Goal: Transaction & Acquisition: Subscribe to service/newsletter

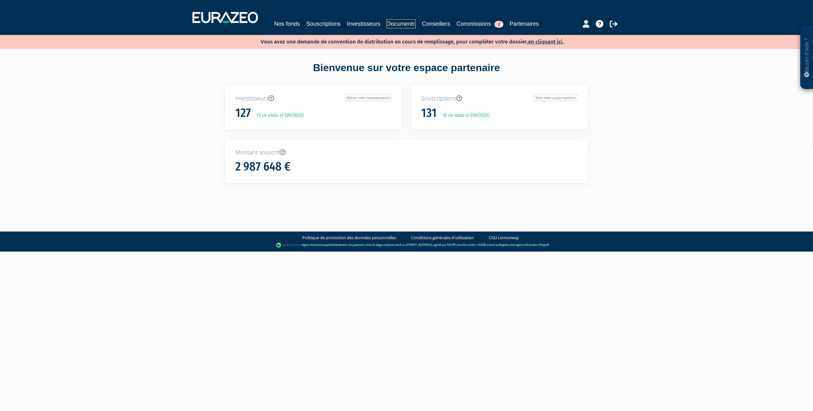
click at [402, 23] on link "Documents" at bounding box center [400, 23] width 29 height 9
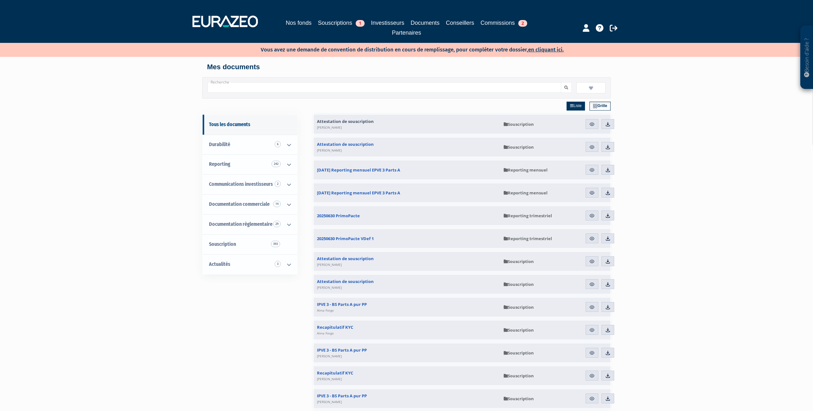
click at [260, 90] on input "Recherche" at bounding box center [384, 87] width 354 height 10
click at [611, 172] on link "Télécharger" at bounding box center [607, 170] width 13 height 10
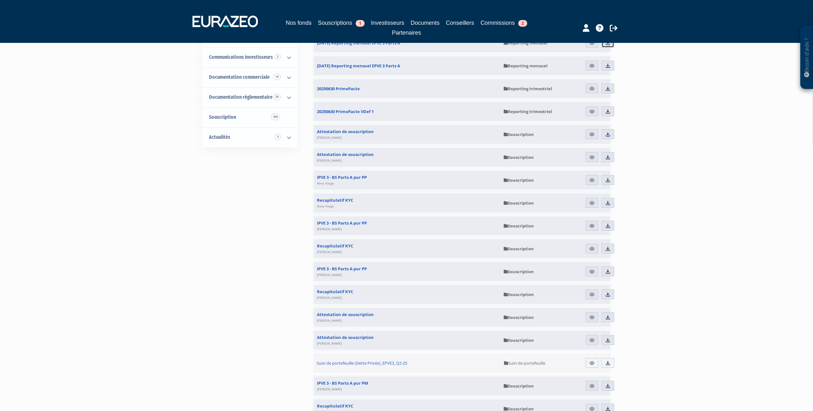
scroll to position [145, 0]
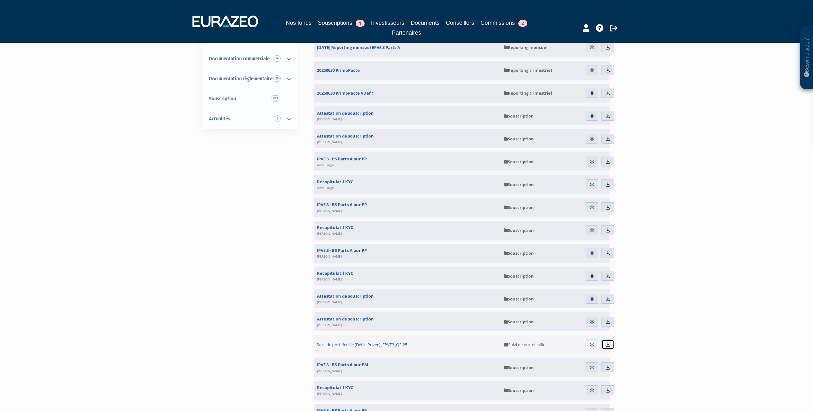
click at [608, 345] on img at bounding box center [608, 345] width 6 height 6
click at [382, 24] on link "Investisseurs" at bounding box center [387, 22] width 33 height 9
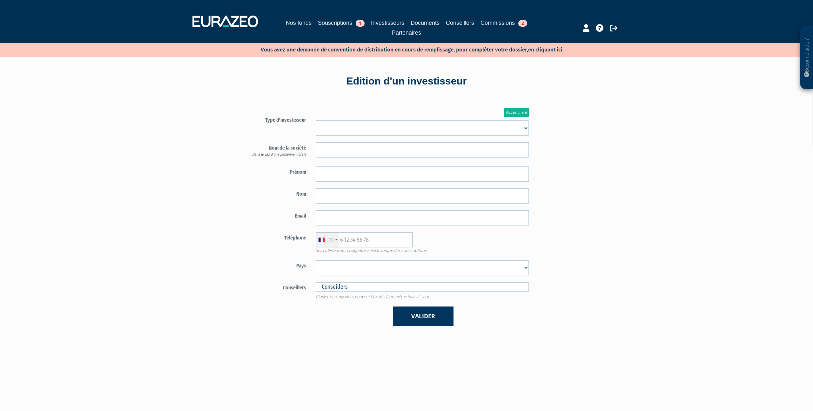
click at [458, 126] on select "Mr [PERSON_NAME] Société" at bounding box center [422, 127] width 213 height 15
select select "3"
click at [357, 174] on input "text" at bounding box center [422, 173] width 213 height 15
type input "Charlotte"
click at [466, 202] on input "text" at bounding box center [422, 195] width 213 height 15
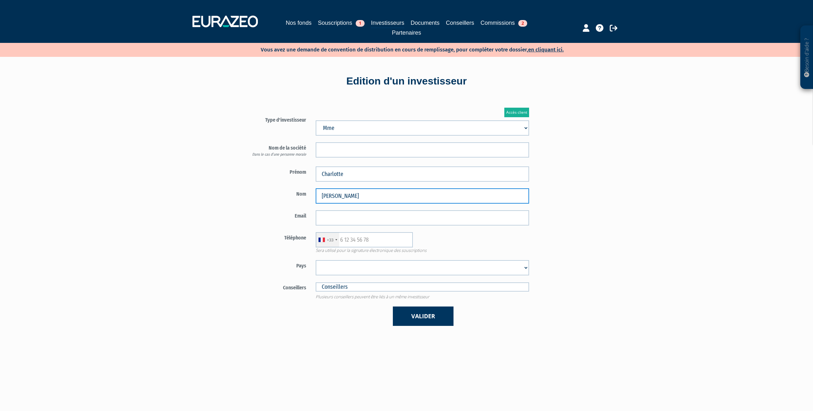
type input "Suchet"
click at [471, 214] on input "email" at bounding box center [422, 217] width 213 height 15
paste input "charlotte.suchet@gmail.com"
type input "charlotte.suchet@gmail.com"
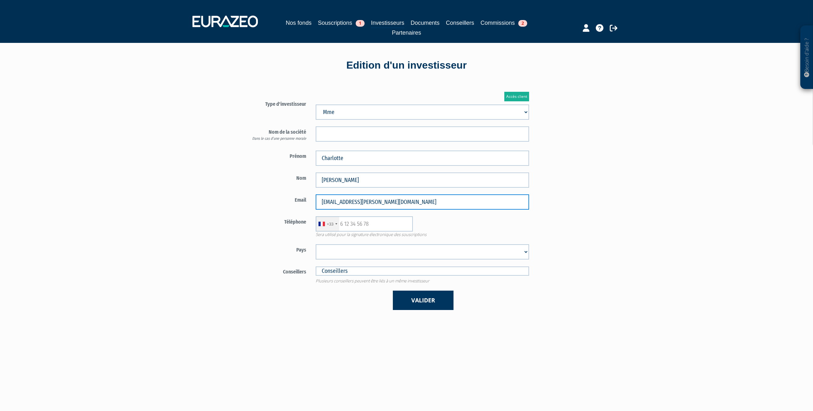
scroll to position [21, 0]
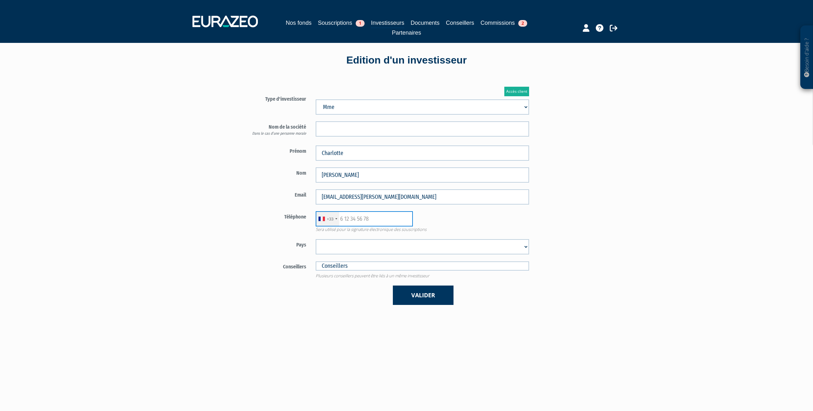
click at [368, 219] on input "text" at bounding box center [364, 218] width 97 height 15
paste input "650715396"
type input "650715396"
click at [330, 250] on select "Afghanistan Afrique du Sud Albanie Algérie Allemagne Andorre Angola Anguilla An…" at bounding box center [422, 246] width 213 height 15
select select "75"
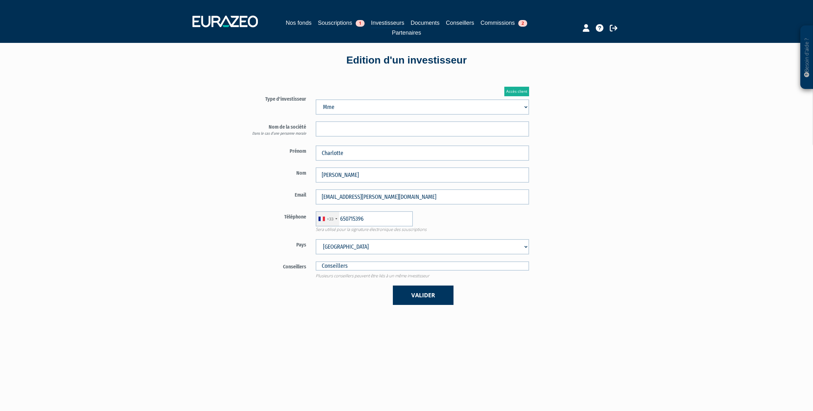
click at [351, 271] on div "Conseillers Stanislas Bois Florian Bronnec Clara Chanudet Conseillers" at bounding box center [385, 270] width 297 height 18
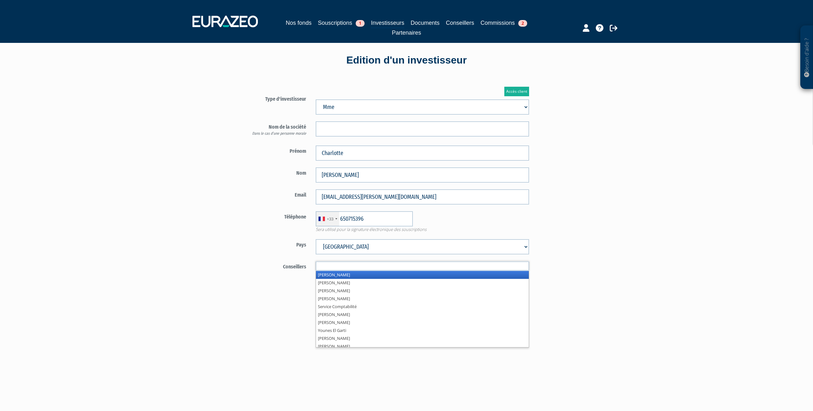
click at [352, 266] on input "text" at bounding box center [422, 265] width 213 height 9
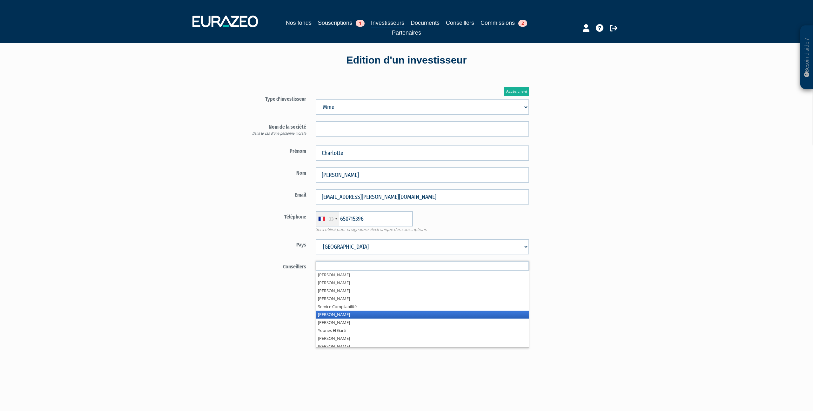
click at [350, 311] on li "Mathieu Davanzo" at bounding box center [422, 315] width 213 height 8
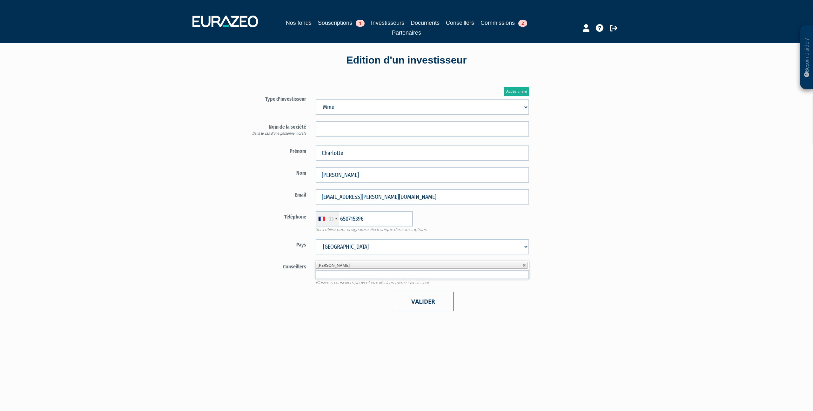
click at [418, 300] on button "Valider" at bounding box center [423, 301] width 61 height 19
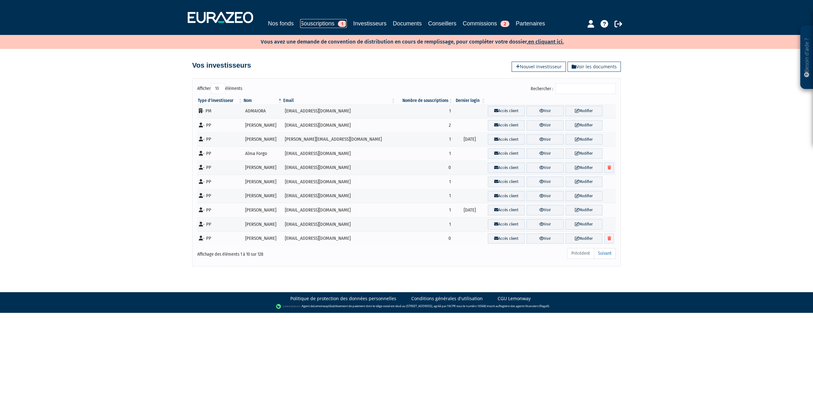
click at [309, 26] on link "Souscriptions 1" at bounding box center [323, 23] width 47 height 9
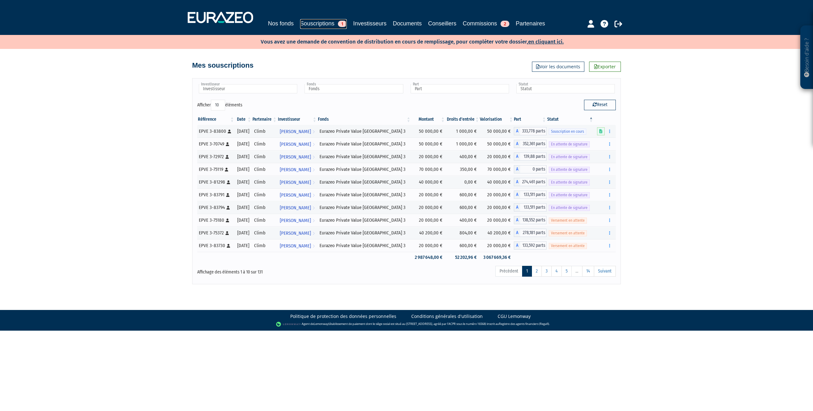
click at [315, 23] on link "Souscriptions 1" at bounding box center [323, 24] width 47 height 10
click at [276, 26] on link "Nos fonds" at bounding box center [281, 23] width 26 height 9
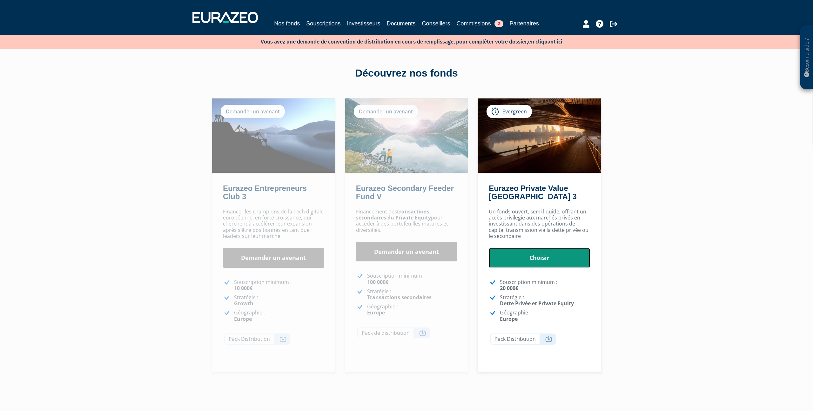
click at [551, 262] on link "Choisir" at bounding box center [539, 258] width 101 height 20
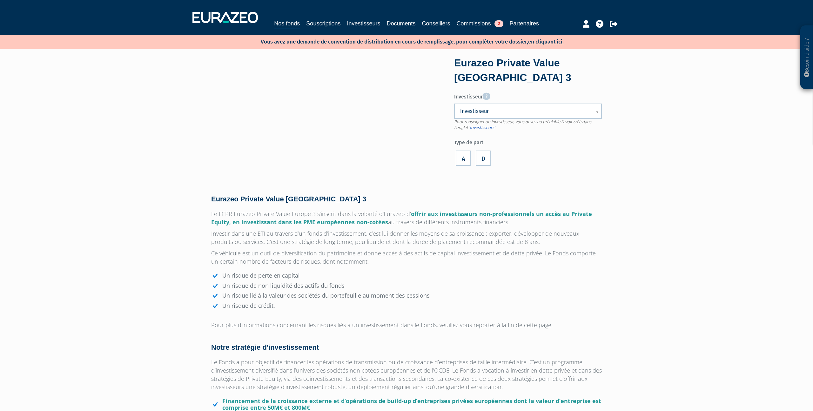
click at [483, 111] on span "Investisseur" at bounding box center [523, 111] width 127 height 8
type input "suche"
click at [495, 135] on li "Suche t Charlotte" at bounding box center [528, 134] width 144 height 8
click at [466, 154] on label "A" at bounding box center [463, 157] width 15 height 15
click at [0, 0] on input "A" at bounding box center [0, 0] width 0 height 0
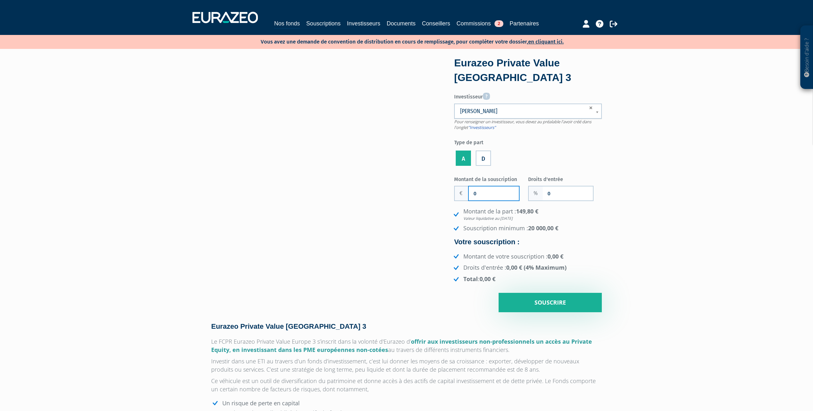
click at [502, 193] on input "0" at bounding box center [494, 193] width 50 height 14
type input "25 000"
click at [551, 194] on input "0" at bounding box center [568, 193] width 50 height 14
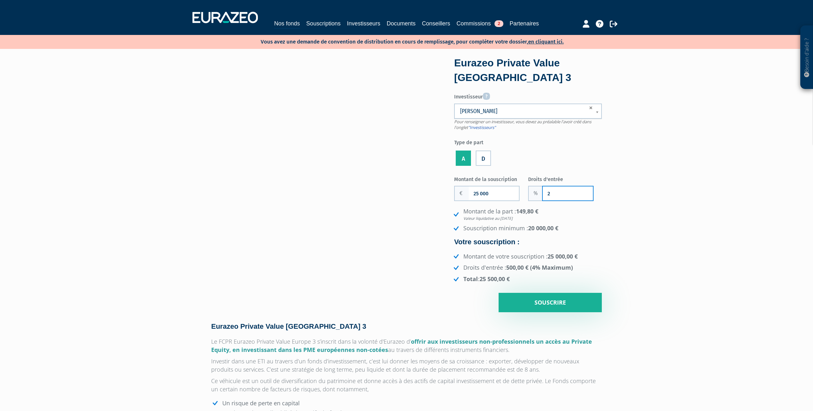
type input "2"
click at [598, 233] on div "Montant de la part : 149,80 € Valeur liquidative au 22/08/2025 Souscription min…" at bounding box center [528, 245] width 148 height 76
click at [531, 297] on input "Souscrire" at bounding box center [549, 303] width 103 height 20
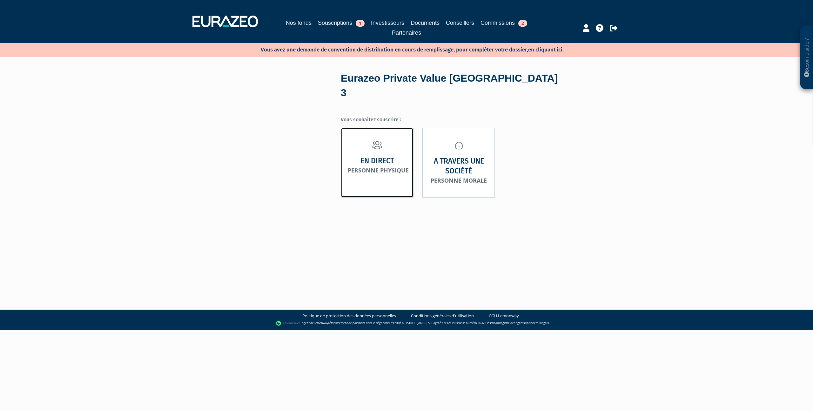
click at [379, 156] on strong "En direct" at bounding box center [377, 161] width 34 height 10
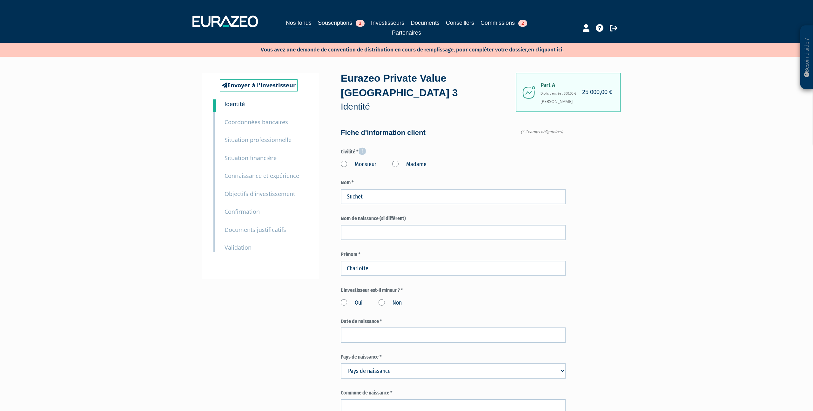
scroll to position [1, 0]
click at [382, 298] on label "Non" at bounding box center [389, 302] width 23 height 8
click at [0, 0] on input "Non" at bounding box center [0, 0] width 0 height 0
click at [365, 327] on input at bounding box center [453, 334] width 225 height 15
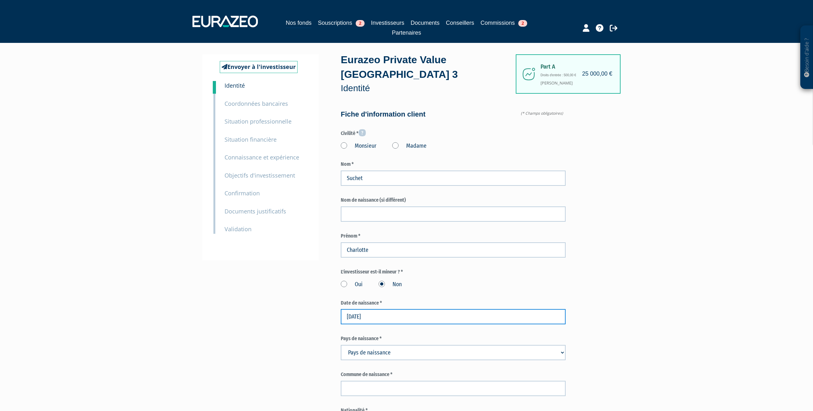
scroll to position [46, 0]
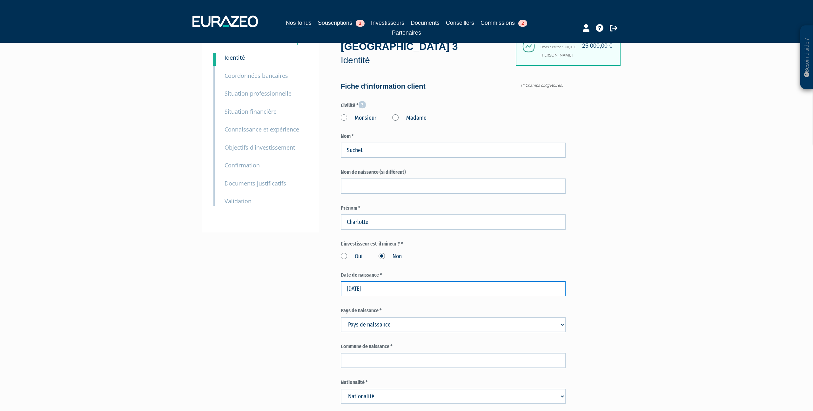
type input "[DATE]"
click at [451, 317] on select "Pays de naissance [GEOGRAPHIC_DATA] [GEOGRAPHIC_DATA] [GEOGRAPHIC_DATA] [GEOGRA…" at bounding box center [453, 324] width 225 height 15
select select "75"
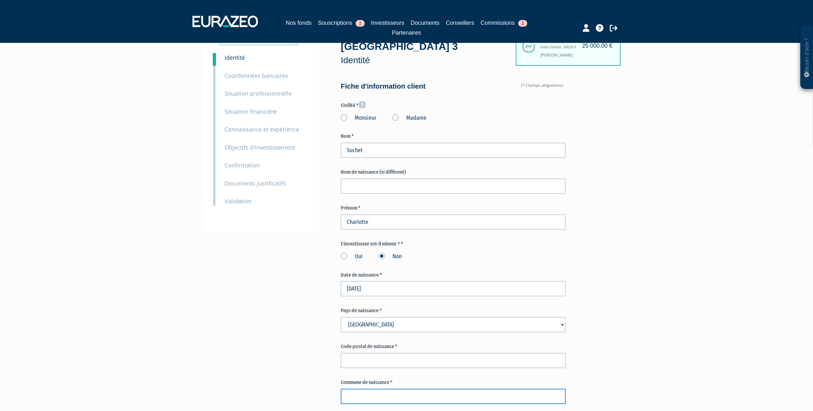
click at [372, 389] on input "text" at bounding box center [453, 396] width 225 height 15
type input "Frejus"
click at [376, 353] on input "text" at bounding box center [453, 360] width 225 height 15
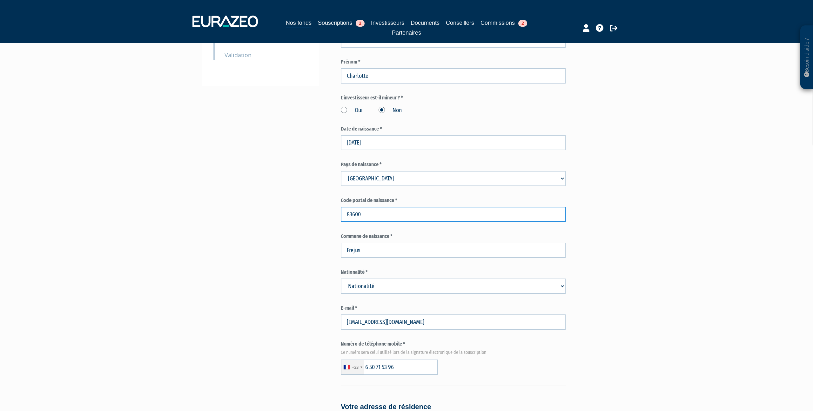
scroll to position [195, 0]
type input "83600"
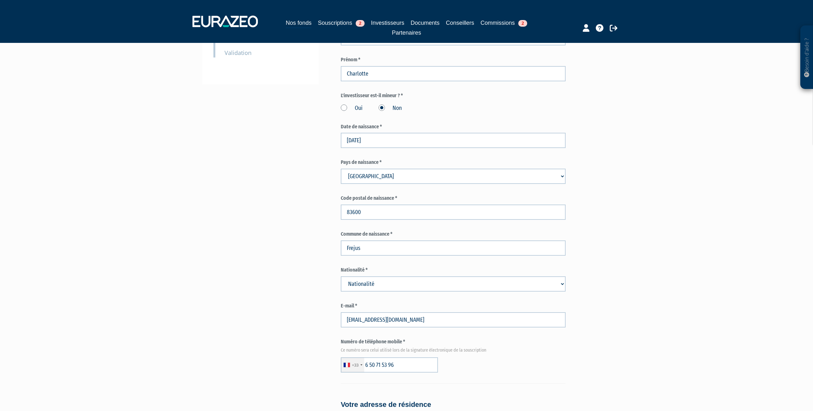
click at [365, 276] on select "Nationalité Afghanistan Afrique du Sud Albanie Algérie Allemagne Andorre" at bounding box center [453, 283] width 225 height 15
select select "75"
click at [316, 362] on div "Envoyer à l'investisseur 1 Identité 2 Coordonnées bancaires 3 Situation profess…" at bounding box center [406, 332] width 399 height 908
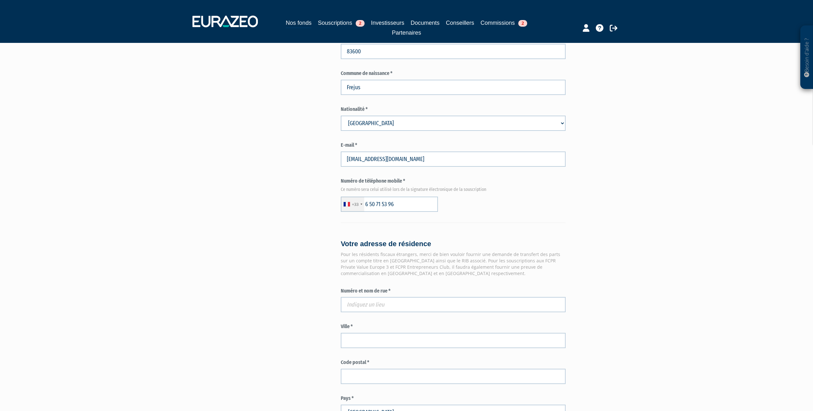
scroll to position [361, 0]
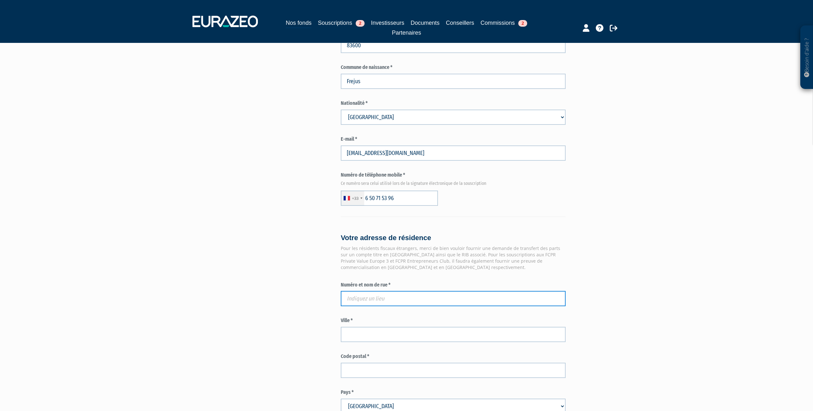
click at [369, 291] on input "text" at bounding box center [453, 298] width 225 height 15
paste input "32 AVENUE DU CHEMIN DE PRESLES"
type input "32 Avenue du Chemin de Presles, Saint-Maurice, France"
type input "Saint-Maurice"
type input "94410"
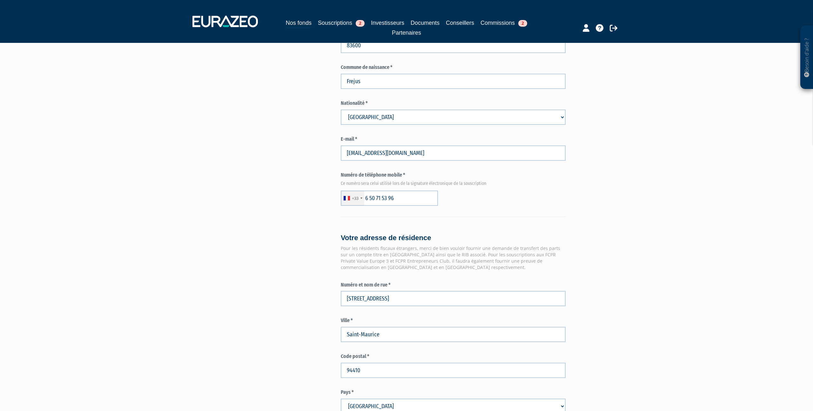
type input "32 Avenue du Chemin de Presles"
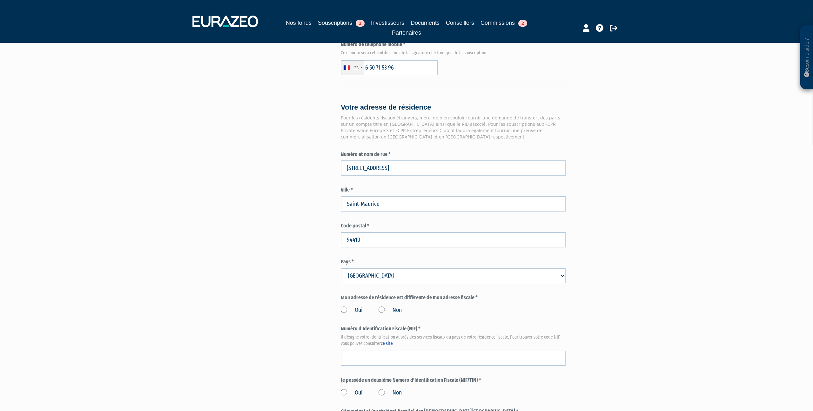
scroll to position [491, 0]
click at [402, 351] on input "text" at bounding box center [453, 358] width 225 height 15
click at [348, 351] on input "000000000000" at bounding box center [453, 358] width 225 height 15
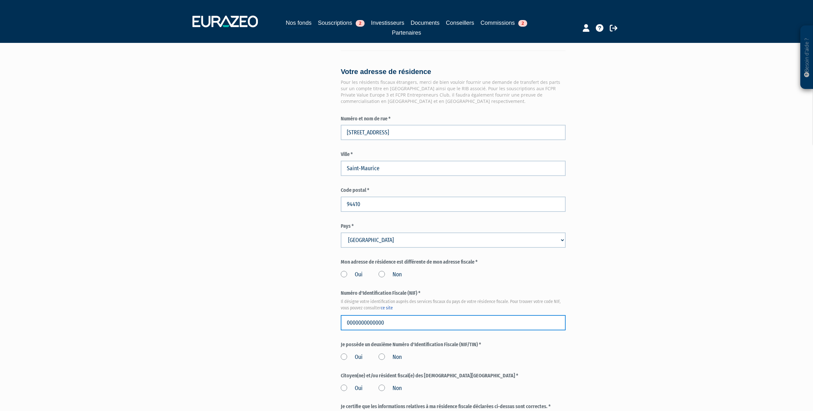
scroll to position [530, 0]
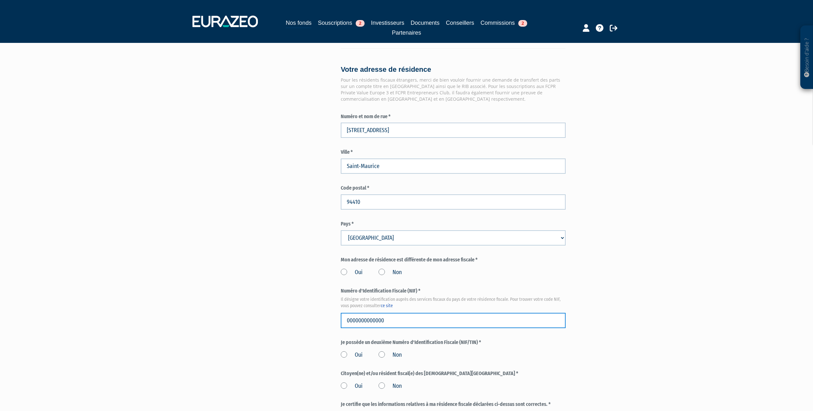
type input "0000000000000"
click at [380, 351] on label "Non" at bounding box center [389, 355] width 23 height 8
click at [0, 0] on input "Non" at bounding box center [0, 0] width 0 height 0
click at [383, 382] on label "Non" at bounding box center [389, 386] width 23 height 8
click at [0, 0] on input "Non" at bounding box center [0, 0] width 0 height 0
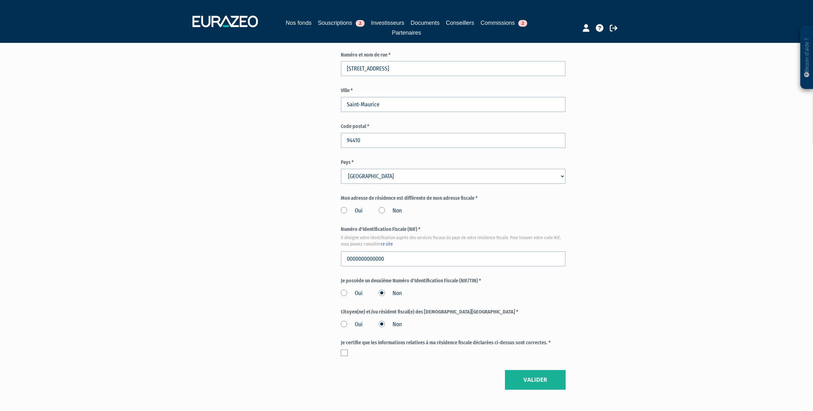
scroll to position [617, 0]
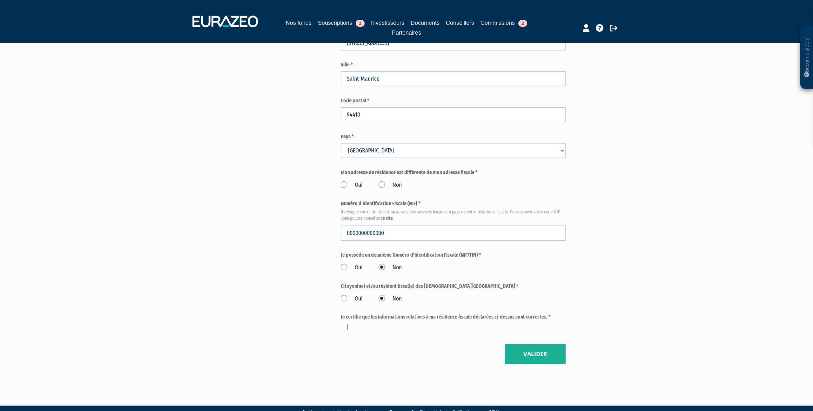
drag, startPoint x: 343, startPoint y: 313, endPoint x: 411, endPoint y: 321, distance: 69.4
click at [343, 324] on label at bounding box center [344, 327] width 7 height 6
click at [0, 0] on input "checkbox" at bounding box center [0, 0] width 0 height 0
click at [531, 344] on button "Valider" at bounding box center [535, 354] width 61 height 20
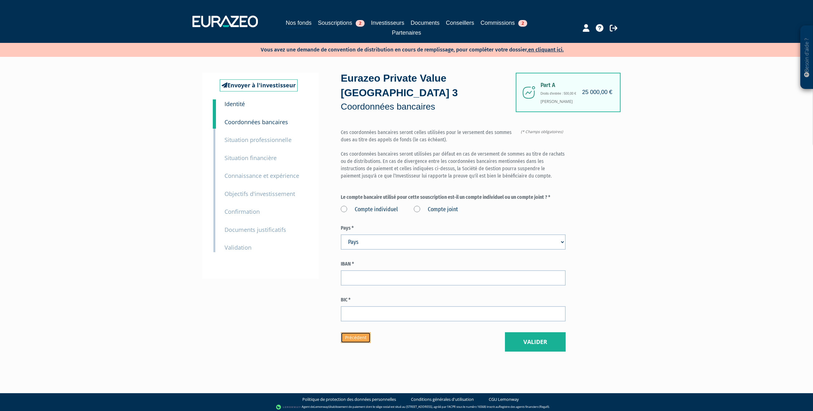
click at [359, 332] on link "Précédent" at bounding box center [356, 337] width 30 height 11
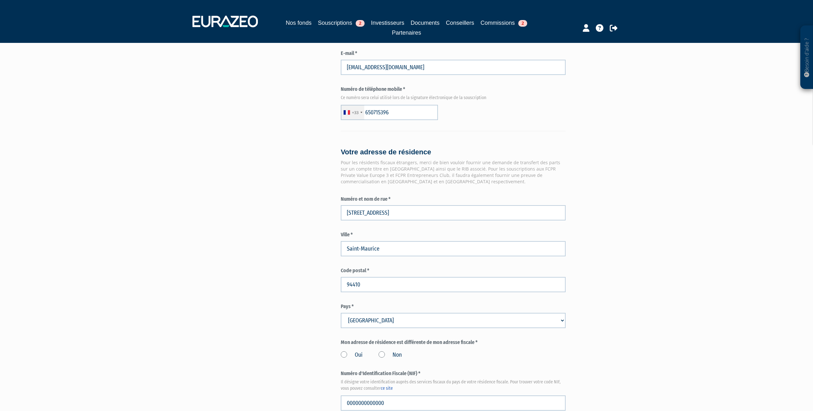
type input "6 50 71 53 96"
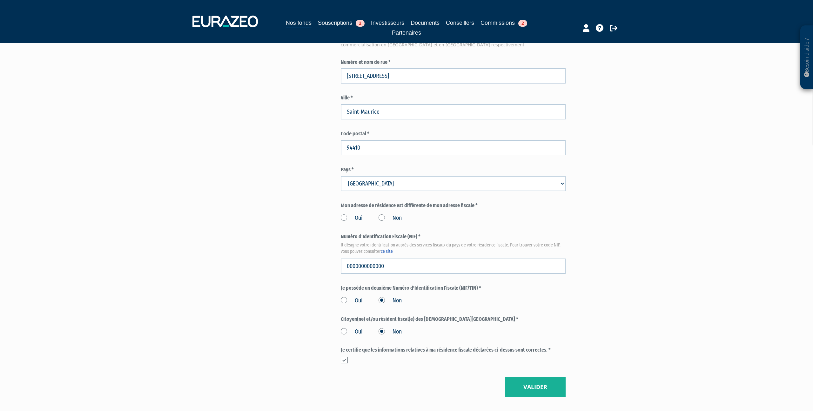
scroll to position [586, 0]
click at [381, 212] on label "Non" at bounding box center [389, 216] width 23 height 8
click at [0, 0] on input "Non" at bounding box center [0, 0] width 0 height 0
drag, startPoint x: 537, startPoint y: 371, endPoint x: 529, endPoint y: 366, distance: 9.2
click at [536, 375] on button "Valider" at bounding box center [535, 385] width 61 height 20
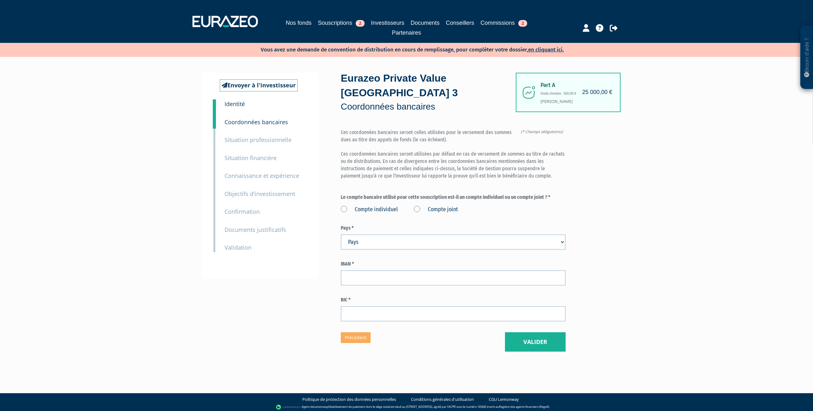
click at [347, 205] on label "Compte individuel" at bounding box center [369, 209] width 57 height 8
click at [0, 0] on individuel "Compte individuel" at bounding box center [0, 0] width 0 height 0
click at [375, 234] on select "Pays Afghanistan Afrique du Sud Albanie Algérie Allemagne Andorre" at bounding box center [453, 241] width 225 height 15
select select "75"
click at [373, 270] on input "text" at bounding box center [453, 277] width 225 height 15
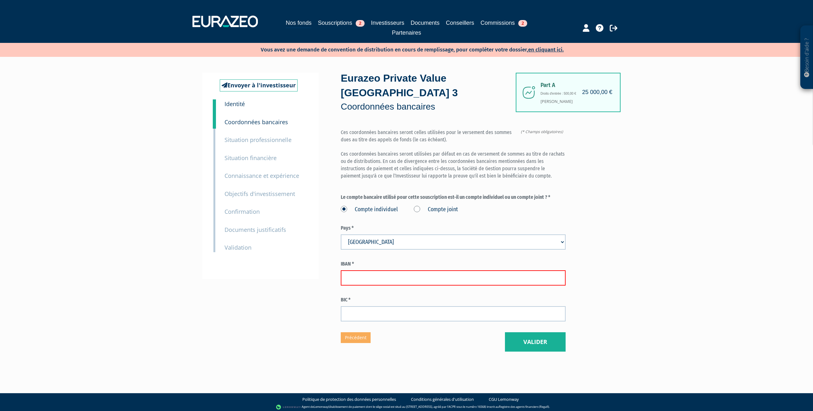
type input "v"
paste input "32 AVENUE DU CHEMIN DE PRESLES"
type input "32 AVENUE DU CHEMIN DE PRESLES"
click at [298, 264] on div "Envoyer à l'investisseur 1 Identité 2 Coordonnées bancaires 3 Situation profess…" at bounding box center [406, 212] width 399 height 279
paste input "FR76 4061 8802 7700 0401 2536 723"
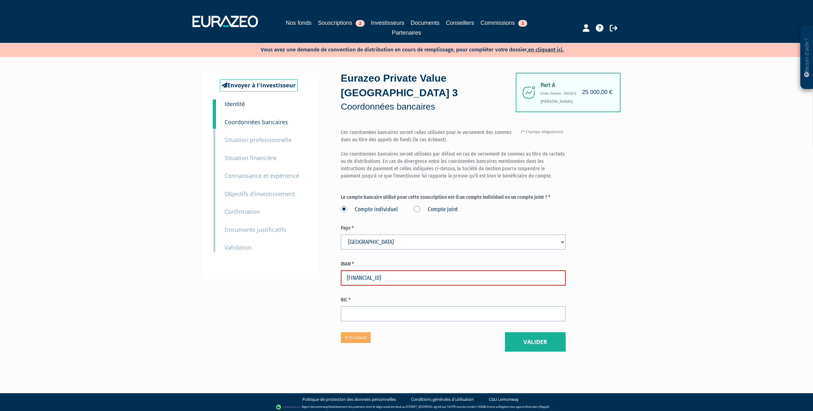
type input "FR76 4061 8802 7700 0401 2536 723"
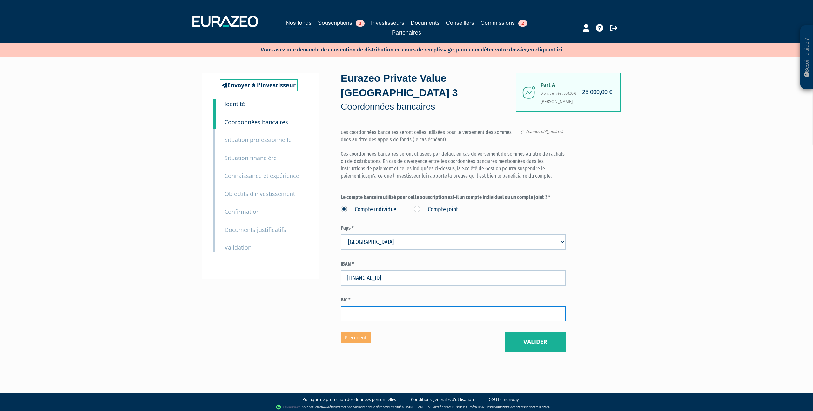
click at [399, 306] on input "text" at bounding box center [453, 313] width 225 height 15
paste input "BOUS FRPP XXX"
type input "BOUS FRPP XXX"
click at [569, 337] on div "Envoyer à l'investisseur 1 Identité 2 Coordonnées bancaires 3 Situation profess…" at bounding box center [406, 212] width 399 height 311
click at [553, 332] on button "Valider" at bounding box center [535, 342] width 61 height 20
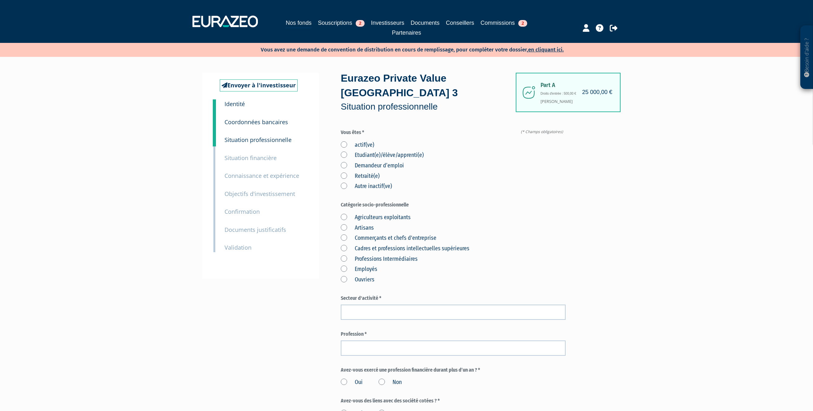
click at [344, 141] on label "actif(ve)" at bounding box center [357, 145] width 33 height 8
click at [0, 0] on input "actif(ve)" at bounding box center [0, 0] width 0 height 0
click at [345, 244] on label "Cadres et professions intellectuelles supérieures" at bounding box center [405, 248] width 129 height 8
click at [0, 0] on supérieures "Cadres et professions intellectuelles supérieures" at bounding box center [0, 0] width 0 height 0
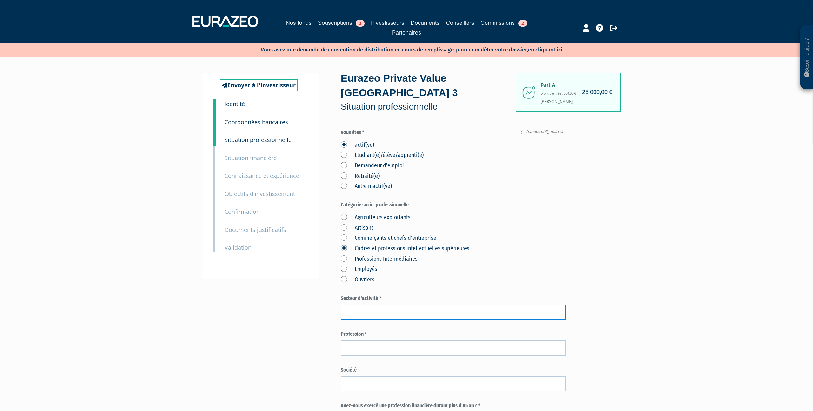
click at [375, 304] on input "text" at bounding box center [453, 311] width 225 height 15
type input "Energie"
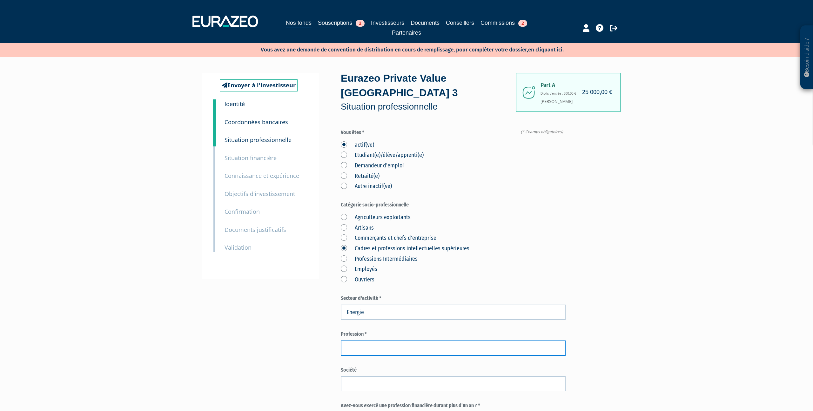
click at [387, 340] on input "text" at bounding box center [453, 347] width 225 height 15
type input "Directrice Generale"
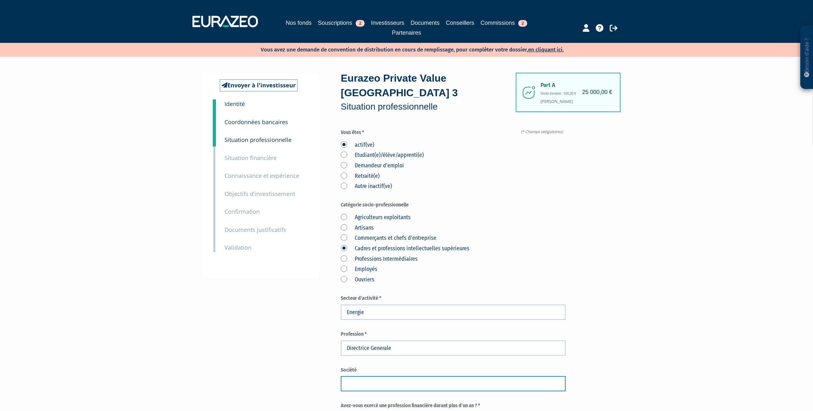
click at [385, 376] on input "text" at bounding box center [453, 383] width 225 height 15
paste input "CoproDiag"
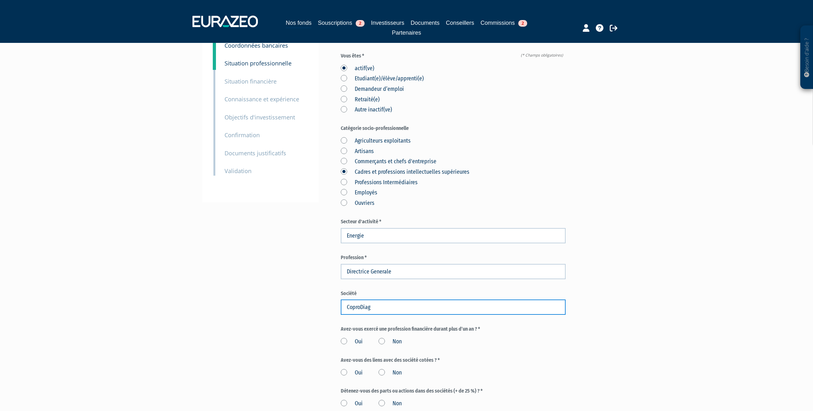
scroll to position [80, 0]
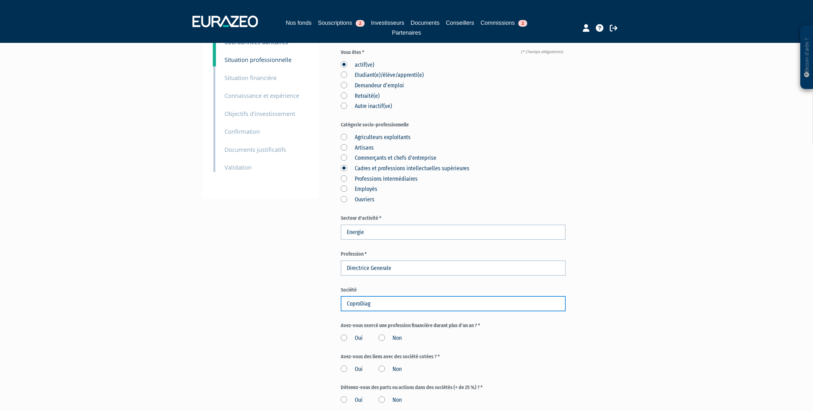
type input "CoproDiag"
click at [381, 334] on label "Non" at bounding box center [389, 338] width 23 height 8
click at [0, 0] on input "Non" at bounding box center [0, 0] width 0 height 0
click at [381, 365] on label "Non" at bounding box center [389, 369] width 23 height 8
click at [0, 0] on input "Non" at bounding box center [0, 0] width 0 height 0
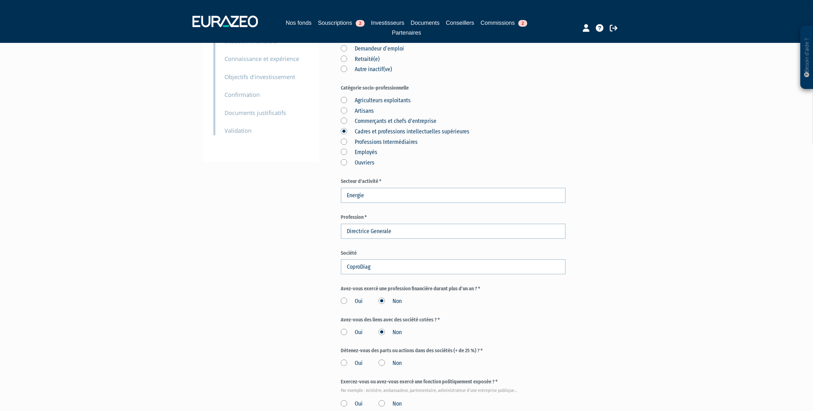
scroll to position [117, 0]
click at [383, 358] on label "Non" at bounding box center [389, 362] width 23 height 8
click at [0, 0] on input "Non" at bounding box center [0, 0] width 0 height 0
click at [384, 399] on label "Non" at bounding box center [389, 403] width 23 height 8
click at [0, 0] on input "Non" at bounding box center [0, 0] width 0 height 0
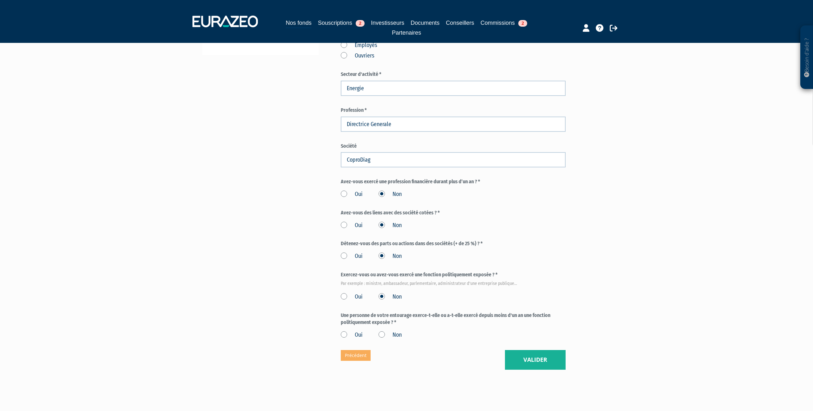
scroll to position [230, 0]
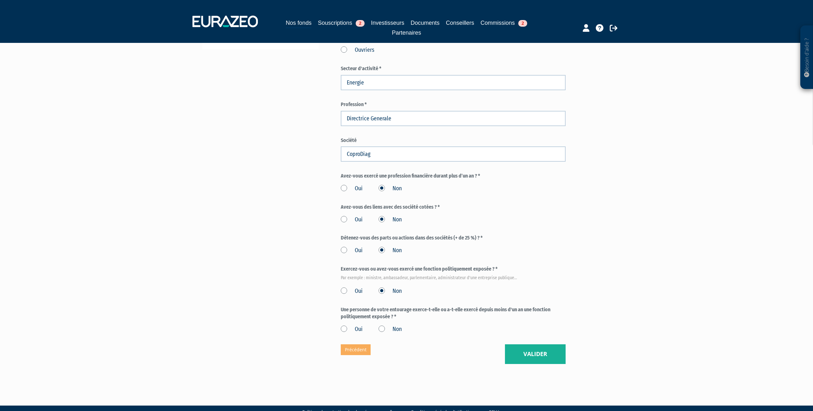
click at [383, 325] on label "Non" at bounding box center [389, 329] width 23 height 8
click at [0, 0] on input "Non" at bounding box center [0, 0] width 0 height 0
click at [534, 344] on button "Valider" at bounding box center [535, 354] width 61 height 20
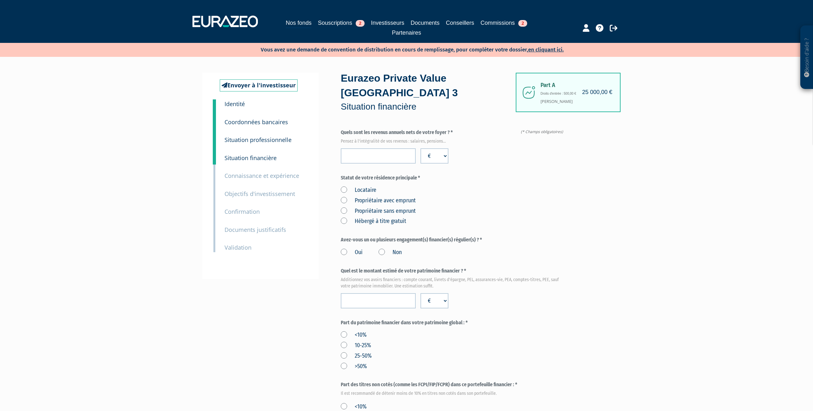
click at [372, 150] on form "(* Champs obligatoires) Quels sont les revenus annuels nets de votre foyer ? * …" at bounding box center [453, 361] width 225 height 464
click at [371, 148] on input "number" at bounding box center [378, 155] width 75 height 15
type input "73000"
click at [344, 197] on label "Propriétaire avec emprunt" at bounding box center [378, 201] width 75 height 8
click at [0, 0] on emprunt "Propriétaire avec emprunt" at bounding box center [0, 0] width 0 height 0
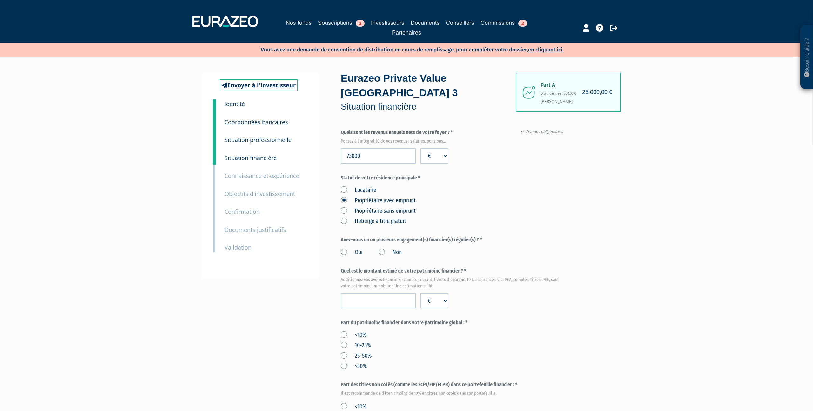
click at [345, 248] on label "Oui" at bounding box center [352, 252] width 22 height 8
click at [0, 0] on input "Oui" at bounding box center [0, 0] width 0 height 0
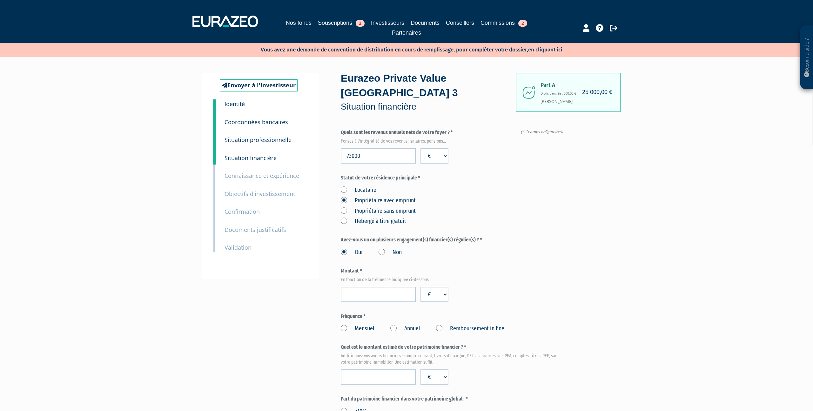
click at [344, 324] on label "Mensuel" at bounding box center [358, 328] width 34 height 8
click at [0, 0] on input "Mensuel" at bounding box center [0, 0] width 0 height 0
click at [375, 369] on input "number" at bounding box center [378, 376] width 75 height 15
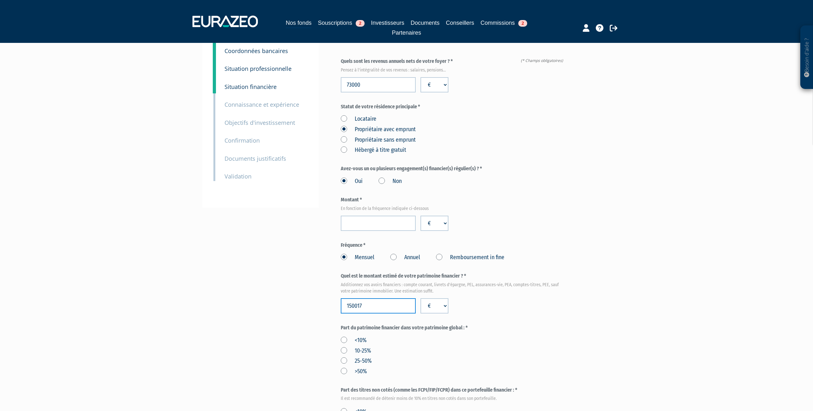
scroll to position [71, 0]
type input "150017"
click at [344, 346] on label "10-25%" at bounding box center [356, 350] width 30 height 8
click at [0, 0] on input "10-25%" at bounding box center [0, 0] width 0 height 0
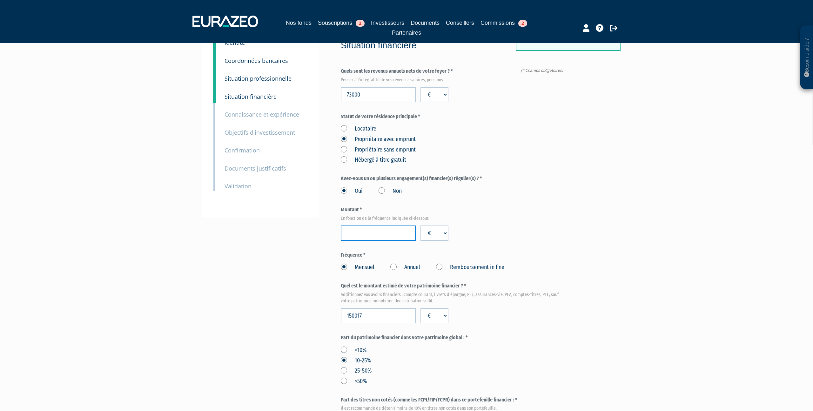
click at [362, 225] on input "number" at bounding box center [378, 232] width 75 height 15
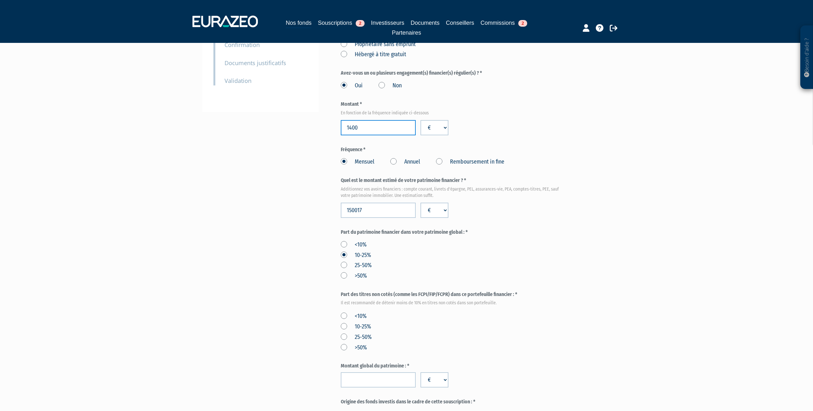
scroll to position [181, 0]
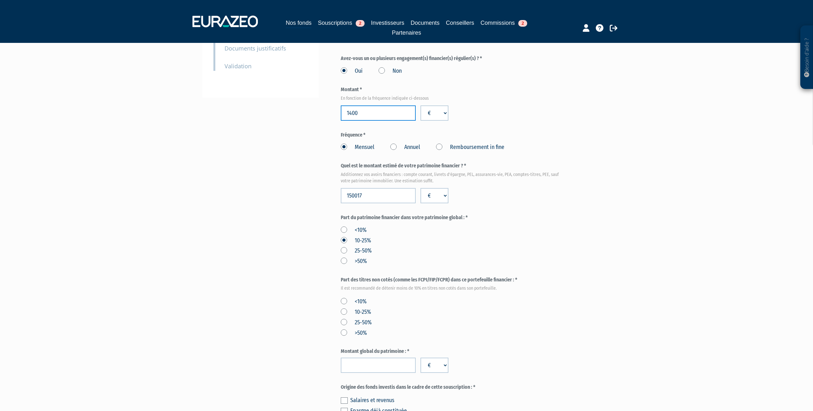
type input "1400"
click at [341, 297] on label "<10%" at bounding box center [354, 301] width 26 height 8
click at [0, 0] on input "<10%" at bounding box center [0, 0] width 0 height 0
click at [393, 358] on input "number" at bounding box center [378, 365] width 75 height 15
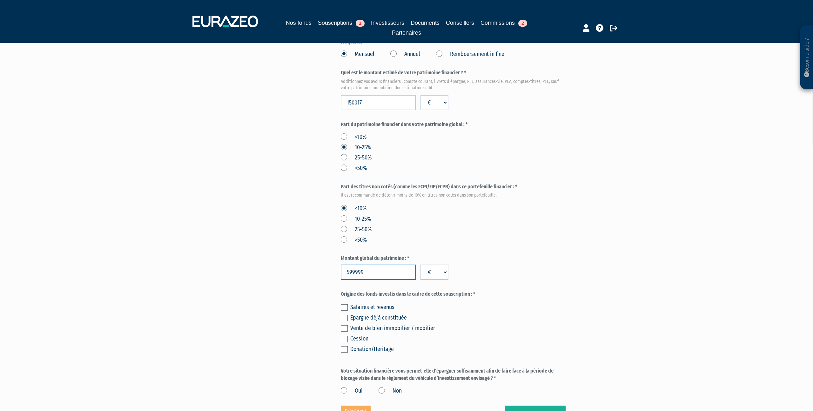
scroll to position [300, 0]
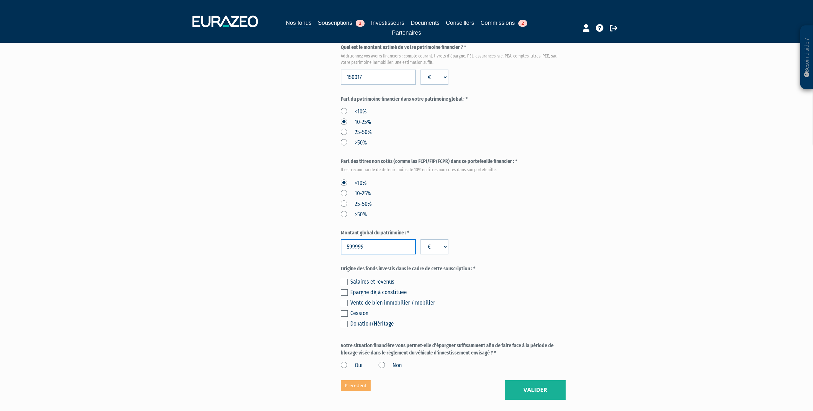
type input "599999"
drag, startPoint x: 346, startPoint y: 267, endPoint x: 365, endPoint y: 282, distance: 24.7
click at [346, 279] on label at bounding box center [344, 282] width 7 height 6
click at [0, 0] on input "checkbox" at bounding box center [0, 0] width 0 height 0
click at [347, 289] on label at bounding box center [344, 292] width 7 height 6
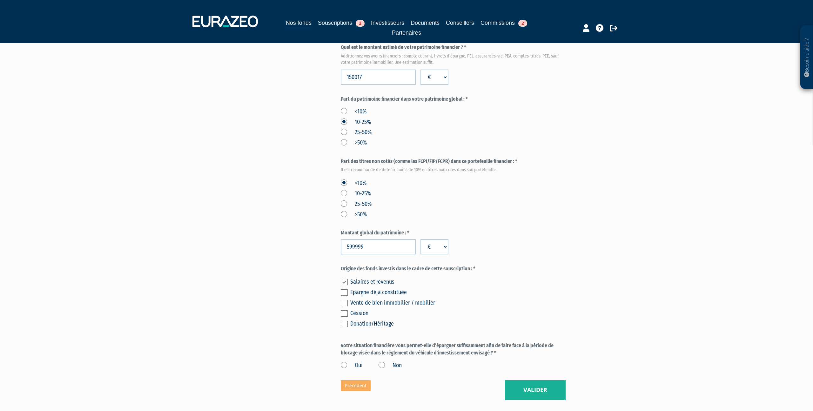
click at [0, 0] on input "checkbox" at bounding box center [0, 0] width 0 height 0
click at [344, 361] on label "Oui" at bounding box center [352, 365] width 22 height 8
click at [0, 0] on input "Oui" at bounding box center [0, 0] width 0 height 0
click at [557, 380] on button "Valider" at bounding box center [535, 390] width 61 height 20
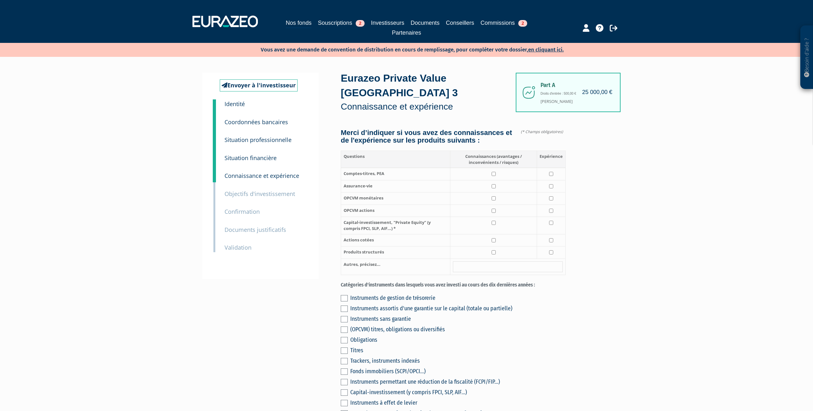
click at [498, 168] on td at bounding box center [493, 174] width 87 height 12
checkbox input "true"
drag, startPoint x: 496, startPoint y: 171, endPoint x: 502, endPoint y: 172, distance: 5.4
click at [497, 180] on td at bounding box center [493, 186] width 87 height 12
checkbox input "true"
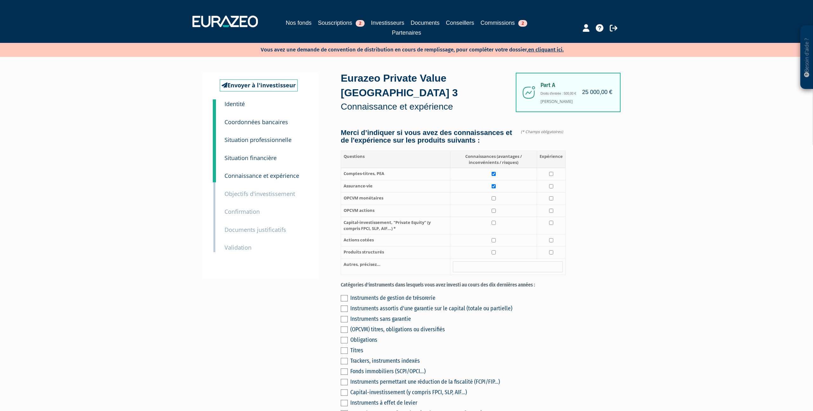
drag, startPoint x: 555, startPoint y: 172, endPoint x: 542, endPoint y: 176, distance: 12.8
click at [555, 180] on td at bounding box center [551, 186] width 29 height 12
checkbox input "true"
click at [499, 192] on td at bounding box center [493, 198] width 87 height 12
checkbox input "true"
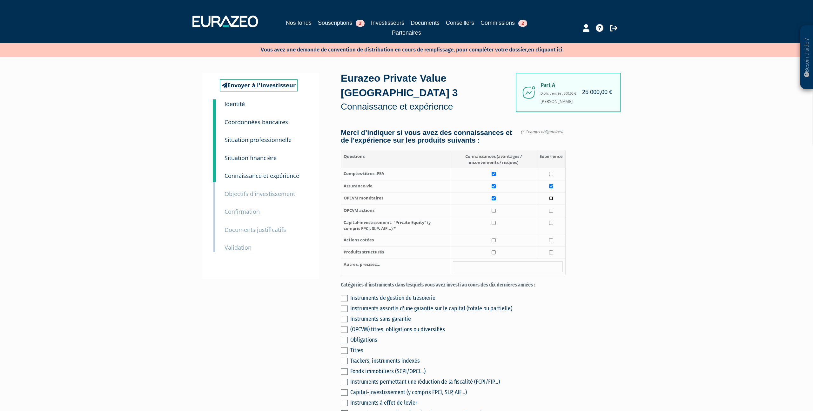
click at [550, 196] on input "checkbox" at bounding box center [551, 198] width 4 height 4
checkbox input "true"
click at [506, 204] on td at bounding box center [493, 210] width 87 height 12
checkbox input "true"
click at [557, 204] on td at bounding box center [551, 210] width 29 height 12
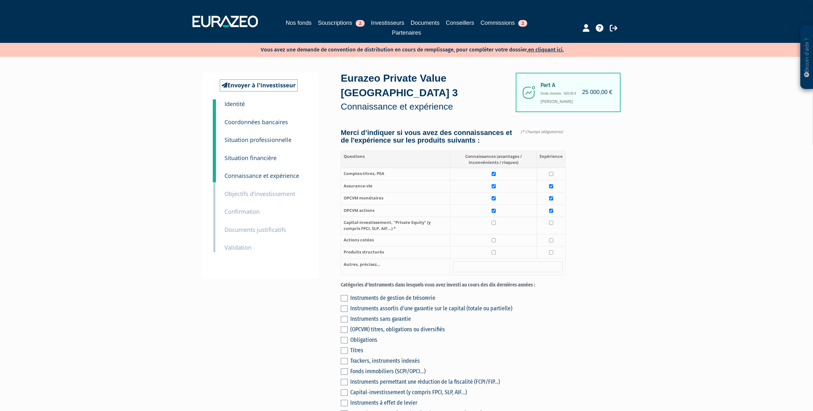
checkbox input "true"
click at [502, 217] on td at bounding box center [493, 225] width 87 height 17
checkbox input "true"
click at [496, 238] on input "checkbox" at bounding box center [493, 240] width 4 height 4
checkbox input "true"
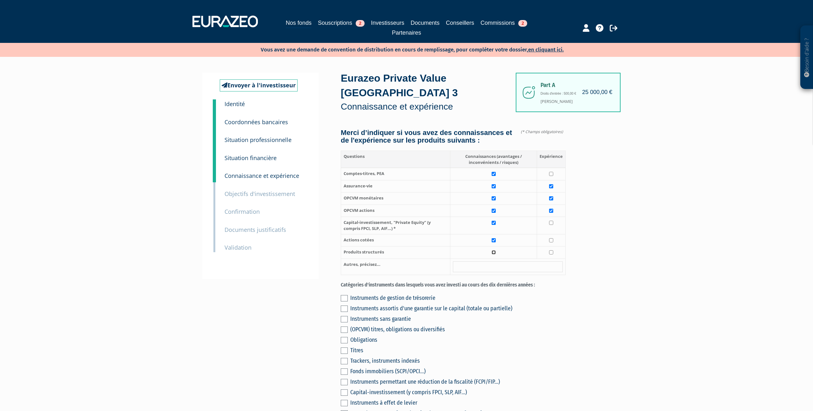
click at [495, 250] on input "checkbox" at bounding box center [493, 252] width 4 height 4
checkbox input "true"
click at [351, 293] on div "Instruments de gestion de trésorerie" at bounding box center [457, 297] width 215 height 9
drag, startPoint x: 344, startPoint y: 313, endPoint x: 343, endPoint y: 320, distance: 7.2
click at [344, 326] on label at bounding box center [344, 329] width 7 height 6
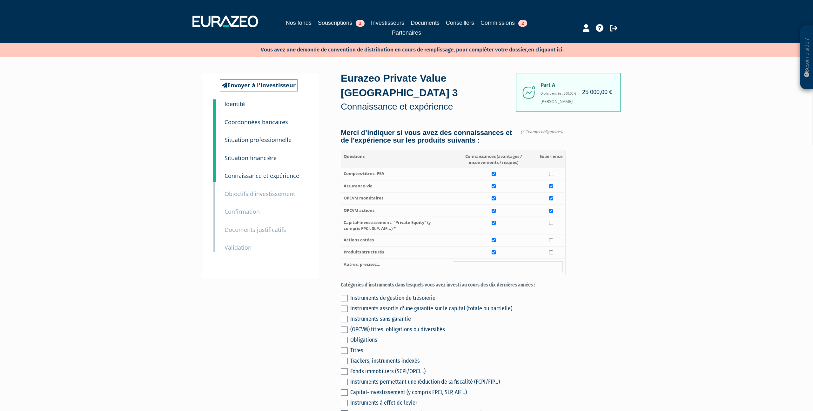
click at [0, 0] on input "checkbox" at bounding box center [0, 0] width 0 height 0
click at [343, 337] on label at bounding box center [344, 340] width 7 height 6
click at [0, 0] on input "checkbox" at bounding box center [0, 0] width 0 height 0
drag, startPoint x: 344, startPoint y: 345, endPoint x: 345, endPoint y: 339, distance: 6.2
click at [344, 358] on label at bounding box center [344, 361] width 7 height 6
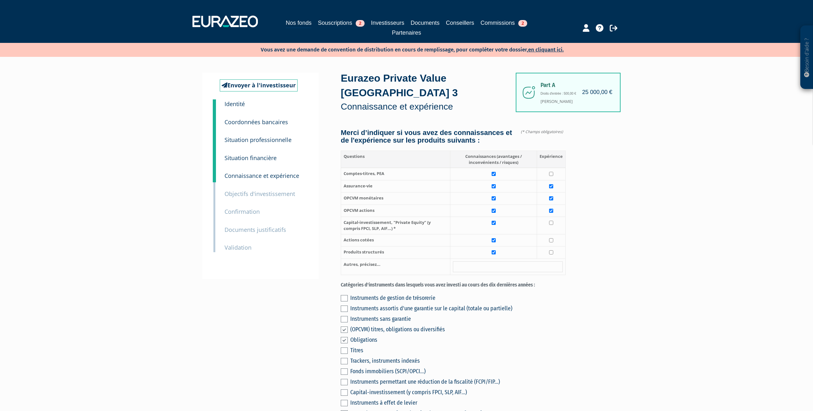
click at [0, 0] on input "checkbox" at bounding box center [0, 0] width 0 height 0
click at [346, 347] on label at bounding box center [344, 350] width 7 height 6
click at [0, 0] on input "checkbox" at bounding box center [0, 0] width 0 height 0
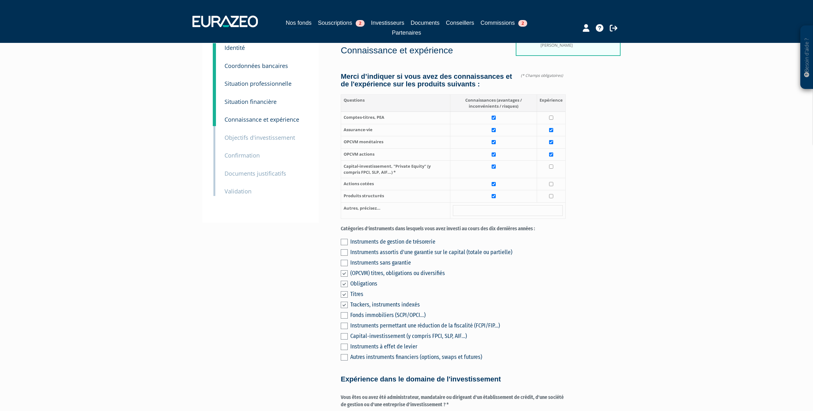
scroll to position [57, 0]
click at [344, 312] on label at bounding box center [344, 315] width 7 height 6
click at [0, 0] on input "checkbox" at bounding box center [0, 0] width 0 height 0
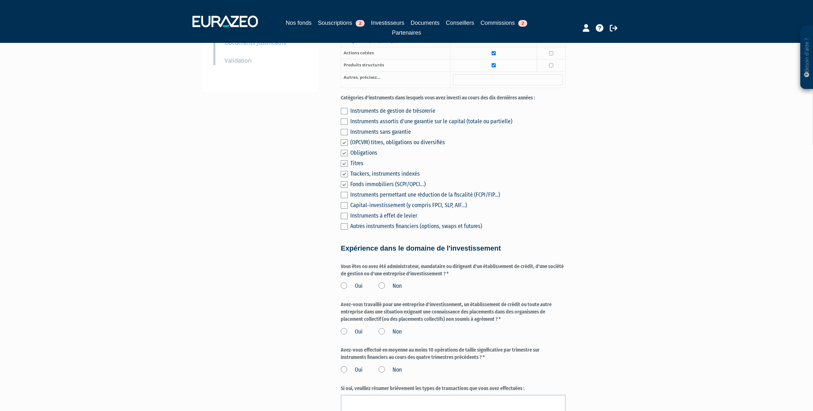
scroll to position [196, 0]
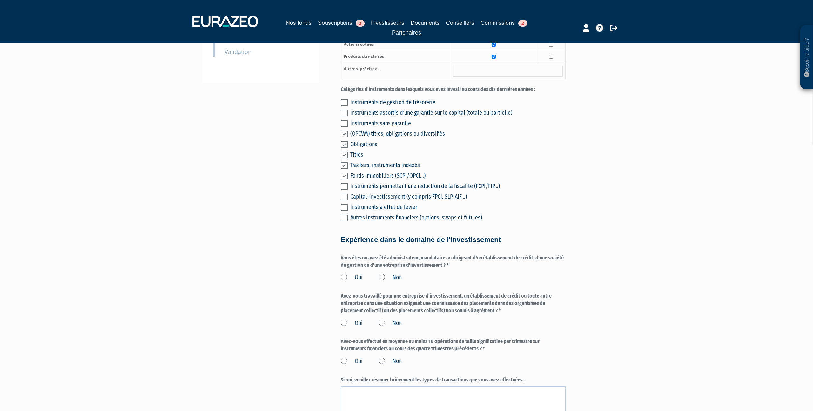
click at [383, 273] on label "Non" at bounding box center [389, 277] width 23 height 8
click at [0, 0] on input "Non" at bounding box center [0, 0] width 0 height 0
drag, startPoint x: 381, startPoint y: 306, endPoint x: 384, endPoint y: 311, distance: 5.3
click at [382, 319] on label "Non" at bounding box center [389, 323] width 23 height 8
click at [0, 0] on input "Non" at bounding box center [0, 0] width 0 height 0
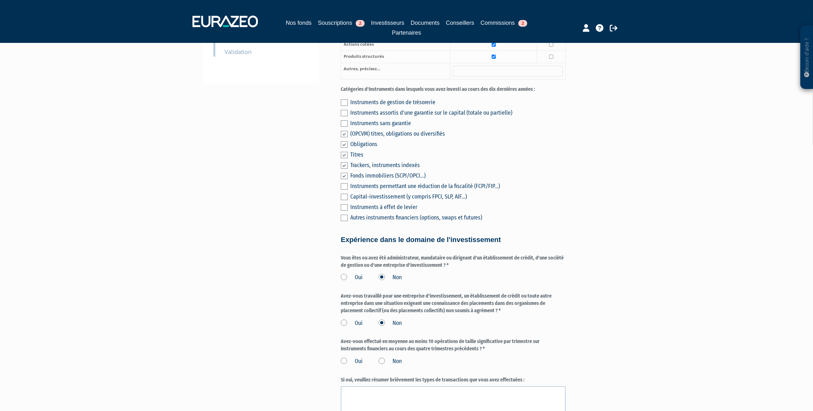
click at [381, 357] on label "Non" at bounding box center [389, 361] width 23 height 8
click at [0, 0] on input "Non" at bounding box center [0, 0] width 0 height 0
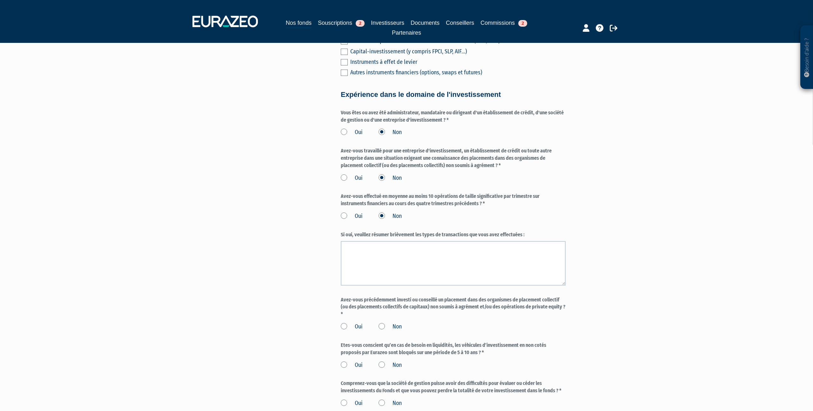
scroll to position [341, 0]
click at [385, 322] on label "Non" at bounding box center [389, 326] width 23 height 8
click at [0, 0] on input "Non" at bounding box center [0, 0] width 0 height 0
click at [384, 360] on label "Non" at bounding box center [389, 364] width 23 height 8
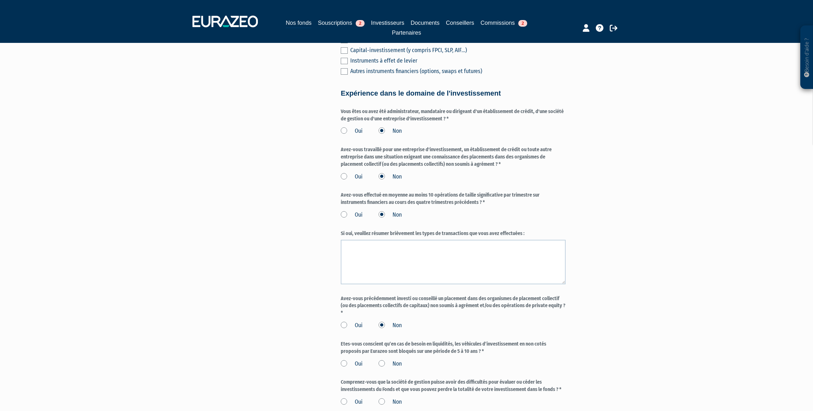
click at [0, 0] on input "Non" at bounding box center [0, 0] width 0 height 0
drag, startPoint x: 358, startPoint y: 349, endPoint x: 362, endPoint y: 346, distance: 4.6
click at [358, 360] on label "Oui" at bounding box center [352, 364] width 22 height 8
click at [0, 0] on input "Oui" at bounding box center [0, 0] width 0 height 0
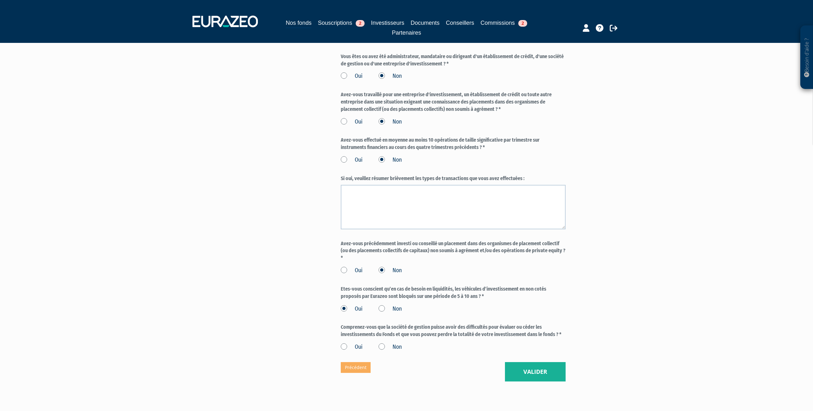
scroll to position [415, 0]
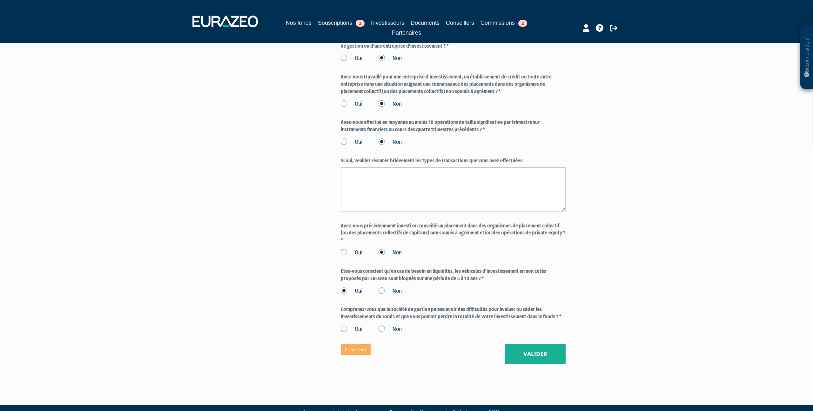
click at [356, 325] on label "Oui" at bounding box center [352, 329] width 22 height 8
click at [0, 0] on input "Oui" at bounding box center [0, 0] width 0 height 0
click at [540, 344] on button "Valider" at bounding box center [535, 354] width 61 height 20
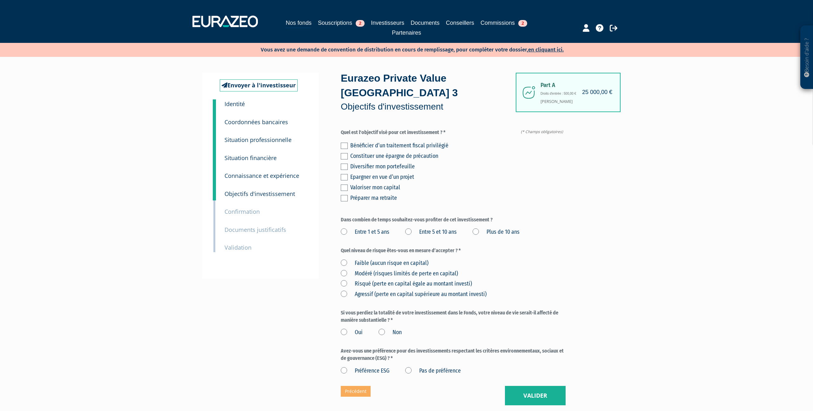
click at [344, 148] on div "Bénéficier d’un traitement fiscal privilégié Constituer une épargne de précauti…" at bounding box center [453, 170] width 225 height 63
click at [342, 164] on label at bounding box center [344, 167] width 7 height 6
click at [0, 0] on input "checkbox" at bounding box center [0, 0] width 0 height 0
click at [347, 184] on label at bounding box center [344, 187] width 7 height 6
click at [0, 0] on input "checkbox" at bounding box center [0, 0] width 0 height 0
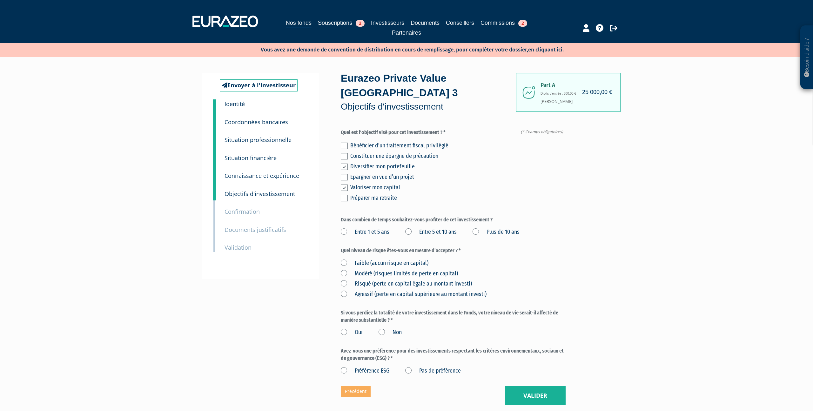
click at [475, 228] on label "Plus de 10 ans" at bounding box center [495, 232] width 47 height 8
click at [0, 0] on ans "Plus de 10 ans" at bounding box center [0, 0] width 0 height 0
click at [341, 280] on label "Risqué (perte en capital égale au montant investi)" at bounding box center [406, 284] width 131 height 8
click at [0, 0] on investi\) "Risqué (perte en capital égale au montant investi)" at bounding box center [0, 0] width 0 height 0
click at [383, 328] on label "Non" at bounding box center [389, 332] width 23 height 8
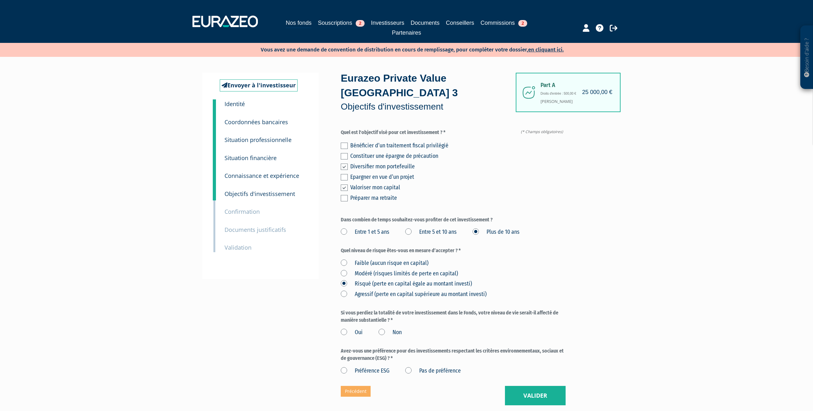
click at [0, 0] on input "Non" at bounding box center [0, 0] width 0 height 0
click at [406, 367] on label "Pas de préférence" at bounding box center [433, 371] width 56 height 8
click at [0, 0] on préférence "Pas de préférence" at bounding box center [0, 0] width 0 height 0
click at [560, 386] on button "Valider" at bounding box center [535, 396] width 61 height 20
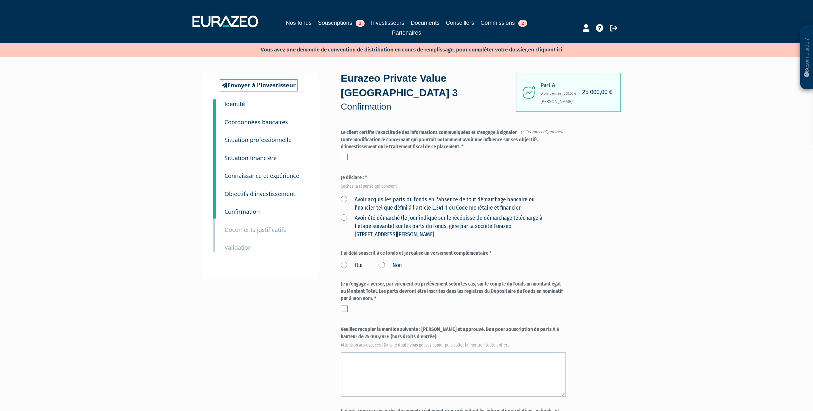
click at [346, 154] on label at bounding box center [344, 157] width 7 height 6
click at [0, 0] on input "checkbox" at bounding box center [0, 0] width 0 height 0
drag, startPoint x: 344, startPoint y: 184, endPoint x: 346, endPoint y: 191, distance: 7.4
click at [344, 196] on label "Avoir acquis les parts du fonds en l'absence de tout démarchage bancaire ou fin…" at bounding box center [446, 204] width 210 height 16
click at [0, 0] on financier "Avoir acquis les parts du fonds en l'absence de tout démarchage bancaire ou fin…" at bounding box center [0, 0] width 0 height 0
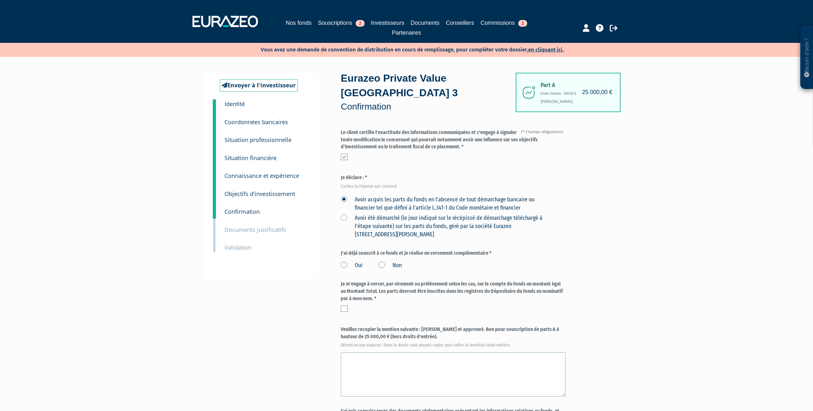
click at [380, 261] on label "Non" at bounding box center [389, 265] width 23 height 8
click at [0, 0] on input "Non" at bounding box center [0, 0] width 0 height 0
click at [346, 305] on label at bounding box center [344, 308] width 7 height 6
click at [0, 0] on input "checkbox" at bounding box center [0, 0] width 0 height 0
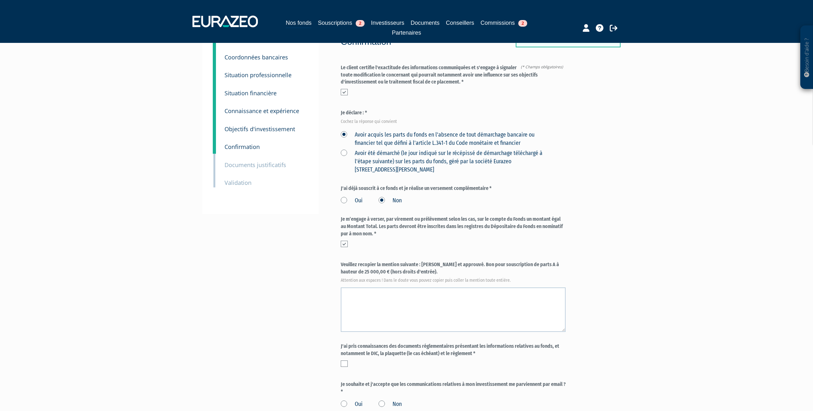
scroll to position [74, 0]
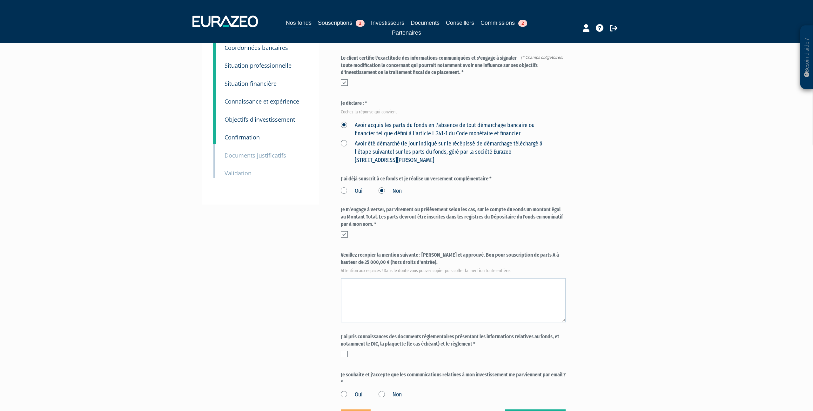
drag, startPoint x: 423, startPoint y: 241, endPoint x: 423, endPoint y: 247, distance: 6.7
click at [423, 251] on label "Veuillez recopier la mention suivante : Lu et approuvé. Bon pour souscription d…" at bounding box center [453, 261] width 225 height 21
copy label "Lu et approuvé. Bon pour souscription de parts A à hauteur de 25 000,00 € (hors…"
click at [393, 284] on textarea at bounding box center [453, 300] width 225 height 44
paste textarea "Lu et approuvé. Bon pour souscription de parts A à hauteur de 25 000,00 € (hors…"
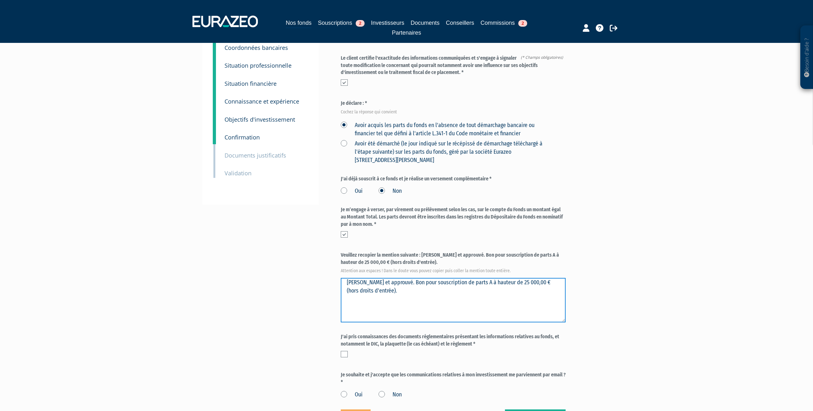
drag, startPoint x: 438, startPoint y: 270, endPoint x: 338, endPoint y: 271, distance: 99.4
click at [338, 271] on div "Envoyer à l'investisseur 1 Identité 2 Coordonnées bancaires 3 Situation profess…" at bounding box center [406, 213] width 399 height 431
type textarea "Lu et approuvé. Bon pour souscription de parts A à hauteur de 25 000,00 € (hors…"
click at [341, 351] on label at bounding box center [344, 354] width 7 height 6
click at [0, 0] on input "checkbox" at bounding box center [0, 0] width 0 height 0
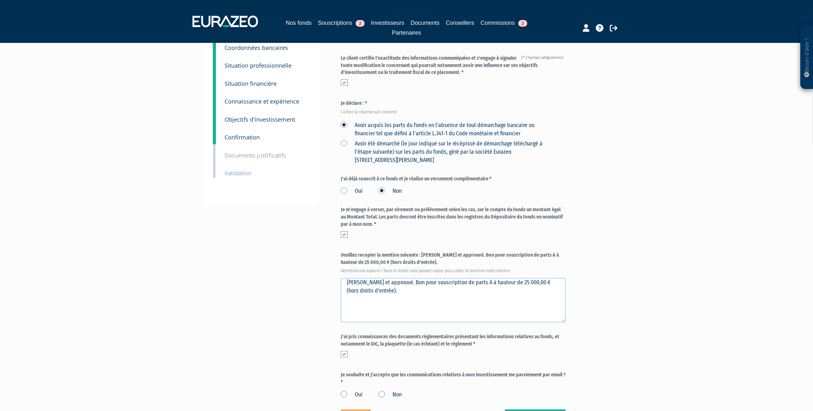
scroll to position [76, 0]
click at [345, 389] on label "Oui" at bounding box center [352, 393] width 22 height 8
click at [0, 0] on input "Oui" at bounding box center [0, 0] width 0 height 0
click at [524, 408] on button "Valider" at bounding box center [535, 418] width 61 height 20
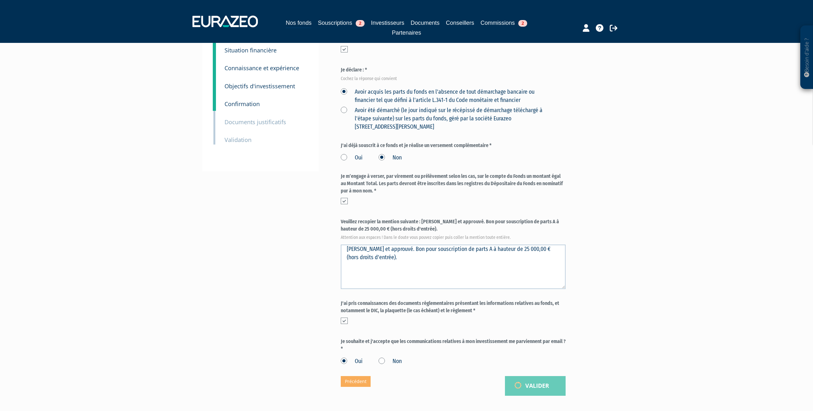
scroll to position [139, 0]
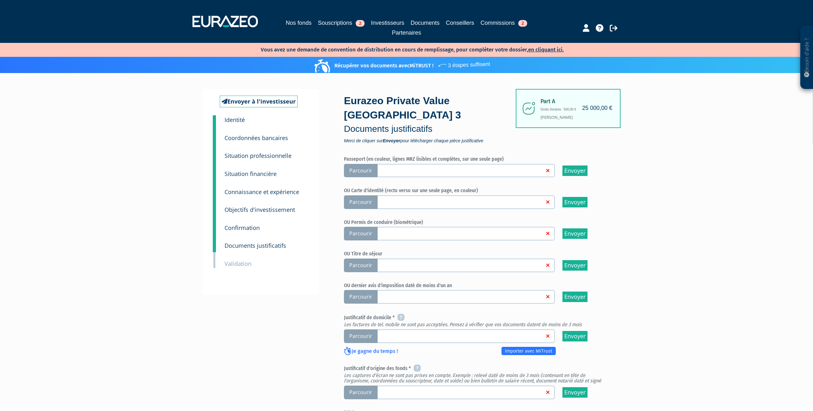
click at [359, 195] on span "Parcourir" at bounding box center [361, 202] width 34 height 14
click at [0, 0] on input "Parcourir" at bounding box center [0, 0] width 0 height 0
click at [358, 195] on span "Parcourir" at bounding box center [361, 202] width 34 height 14
click at [0, 0] on input "Parcourir" at bounding box center [0, 0] width 0 height 0
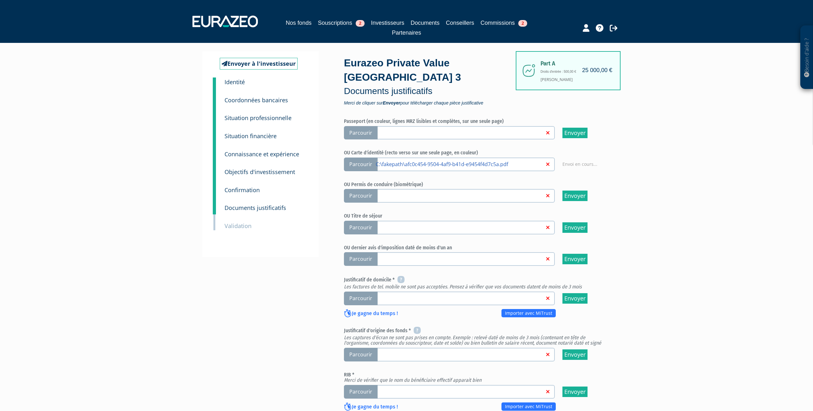
scroll to position [60, 0]
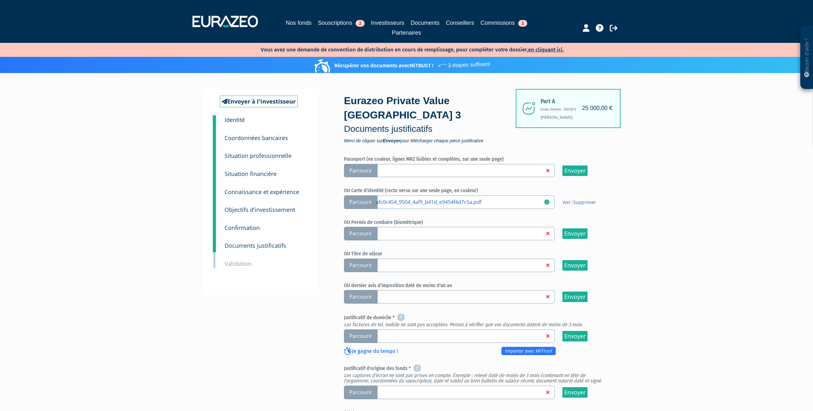
click at [362, 329] on span "Parcourir" at bounding box center [361, 336] width 34 height 14
click at [0, 0] on input "Parcourir" at bounding box center [0, 0] width 0 height 0
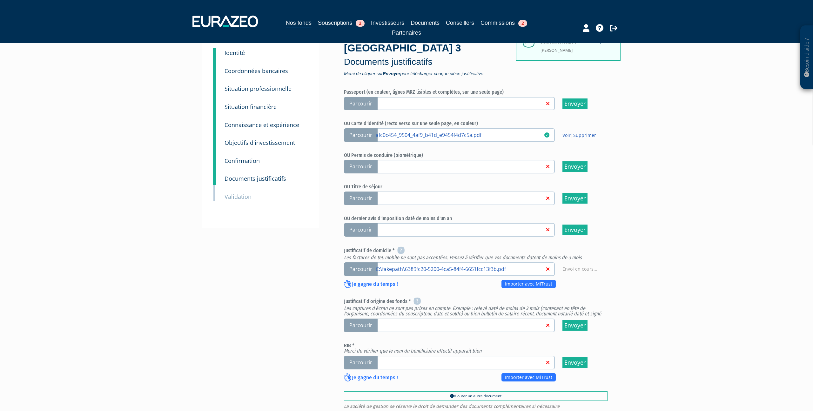
scroll to position [71, 0]
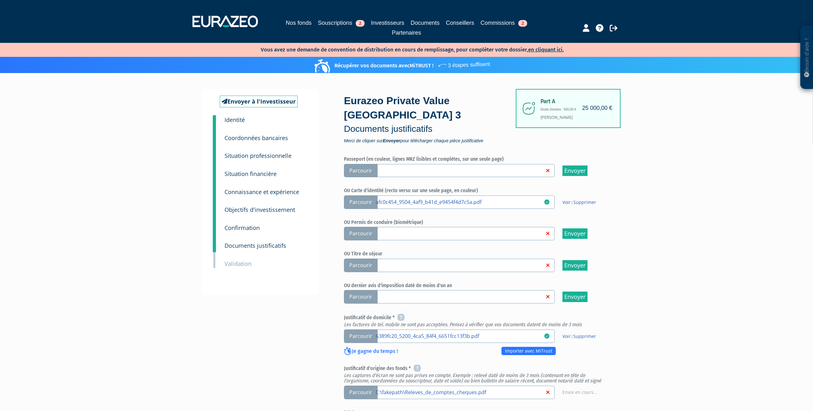
scroll to position [144, 0]
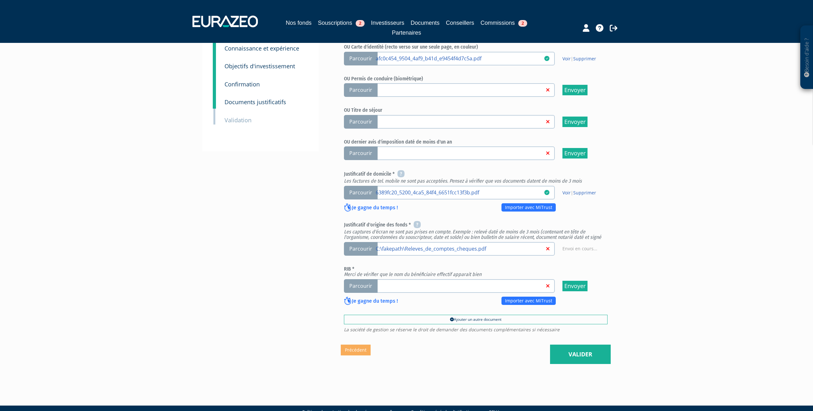
click at [364, 279] on span "Parcourir" at bounding box center [361, 286] width 34 height 14
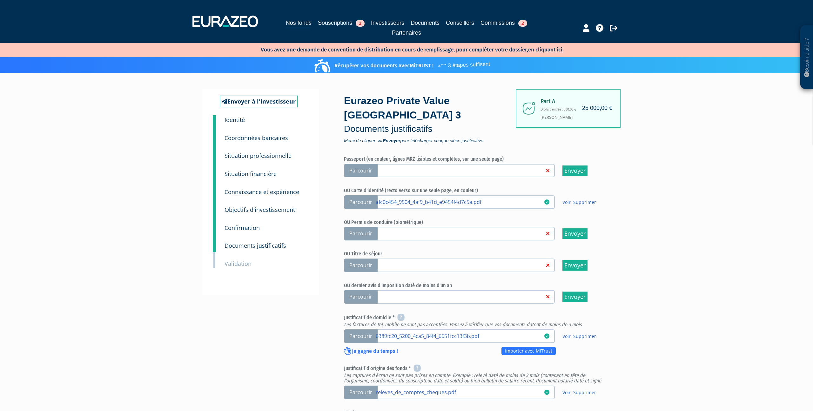
scroll to position [144, 0]
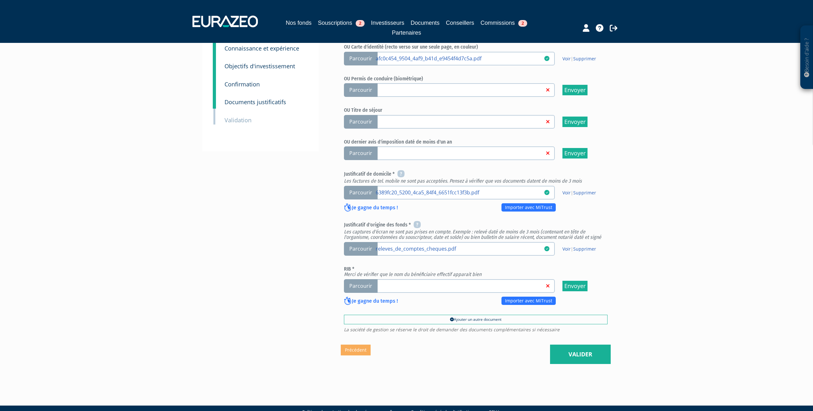
click at [363, 279] on span "Parcourir" at bounding box center [361, 286] width 34 height 14
click at [0, 0] on input "Parcourir" at bounding box center [0, 0] width 0 height 0
click at [584, 344] on link "Valider" at bounding box center [580, 354] width 61 height 20
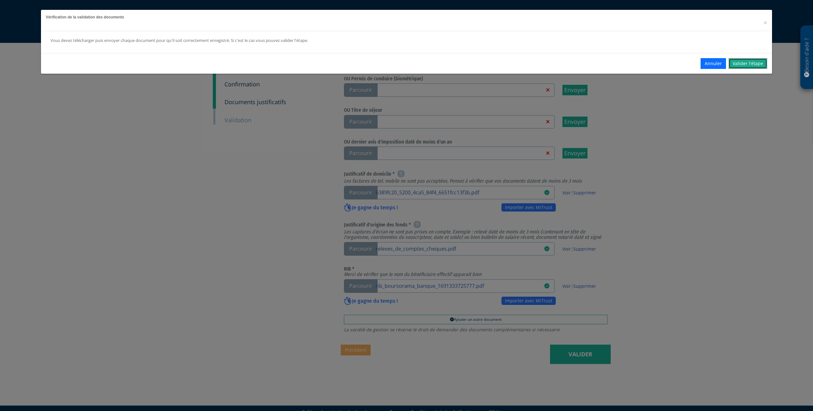
click at [744, 68] on link "Valider l'étape" at bounding box center [747, 63] width 39 height 11
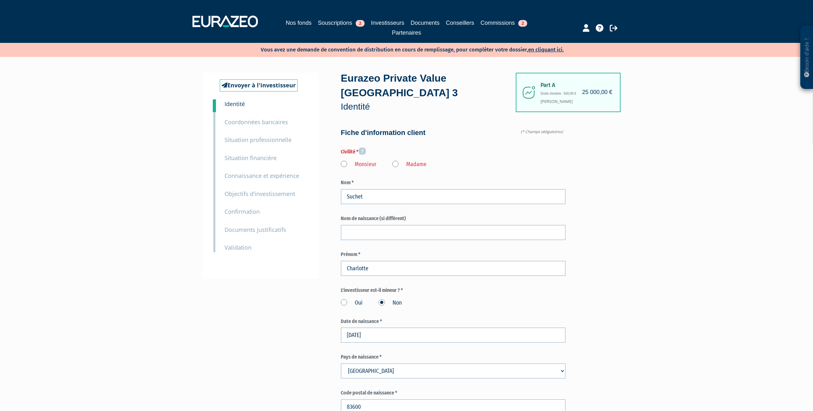
click at [400, 160] on label "Madame" at bounding box center [409, 164] width 34 height 8
click at [0, 0] on "Madame" at bounding box center [0, 0] width 0 height 0
type input "6 50 71 53 96"
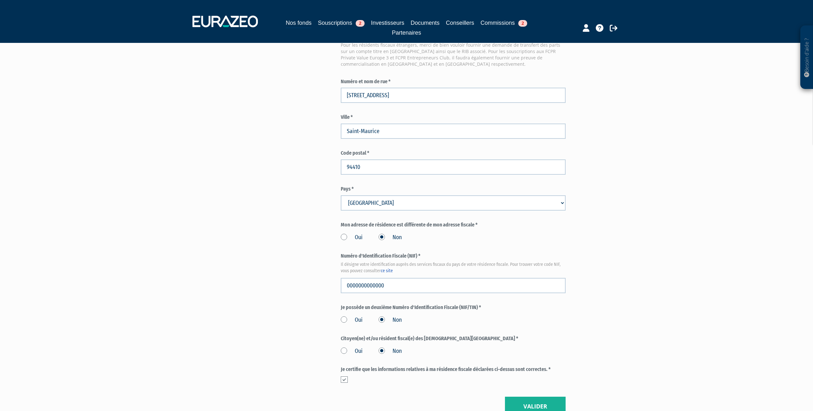
scroll to position [617, 0]
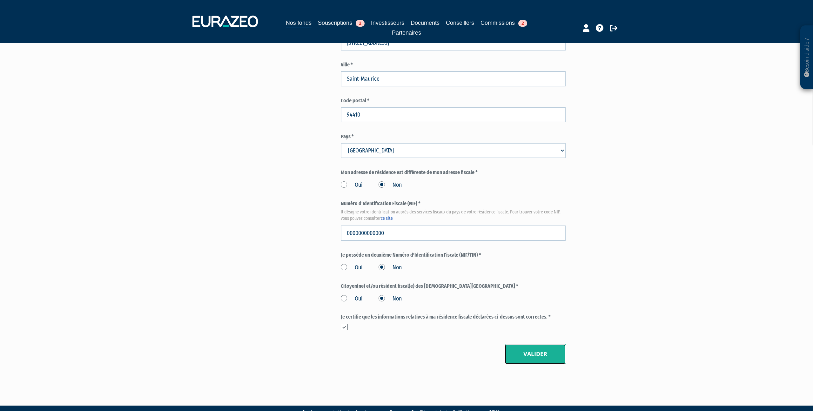
click at [537, 344] on button "Valider" at bounding box center [535, 354] width 61 height 20
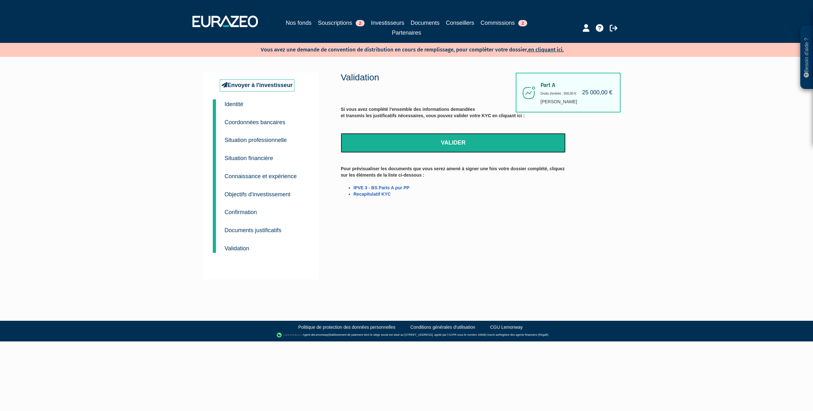
click at [435, 145] on link "Valider" at bounding box center [453, 143] width 225 height 20
